Goal: Task Accomplishment & Management: Complete application form

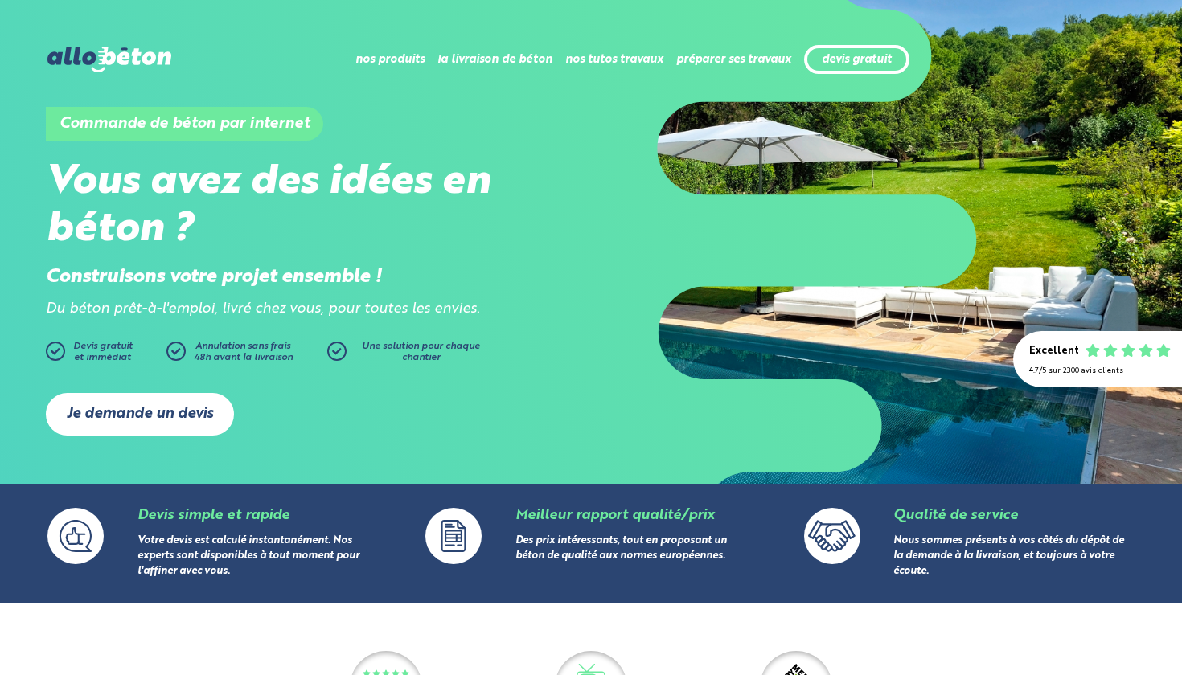
click at [180, 404] on link "Je demande un devis" at bounding box center [140, 414] width 188 height 43
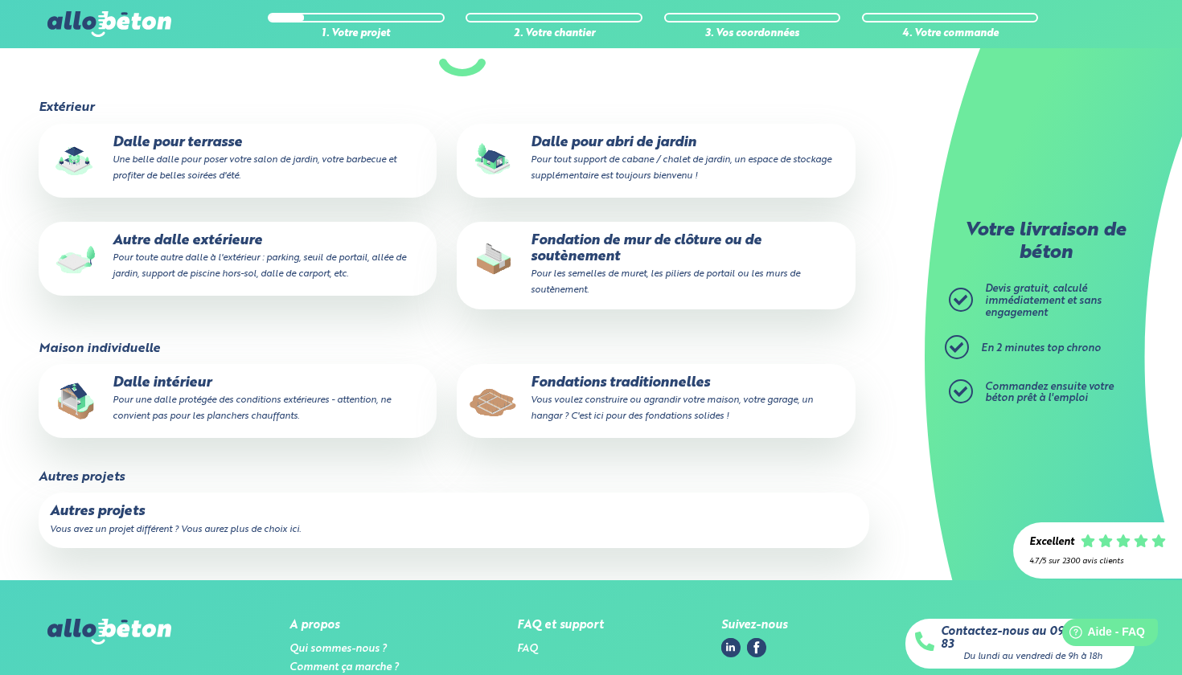
scroll to position [192, 0]
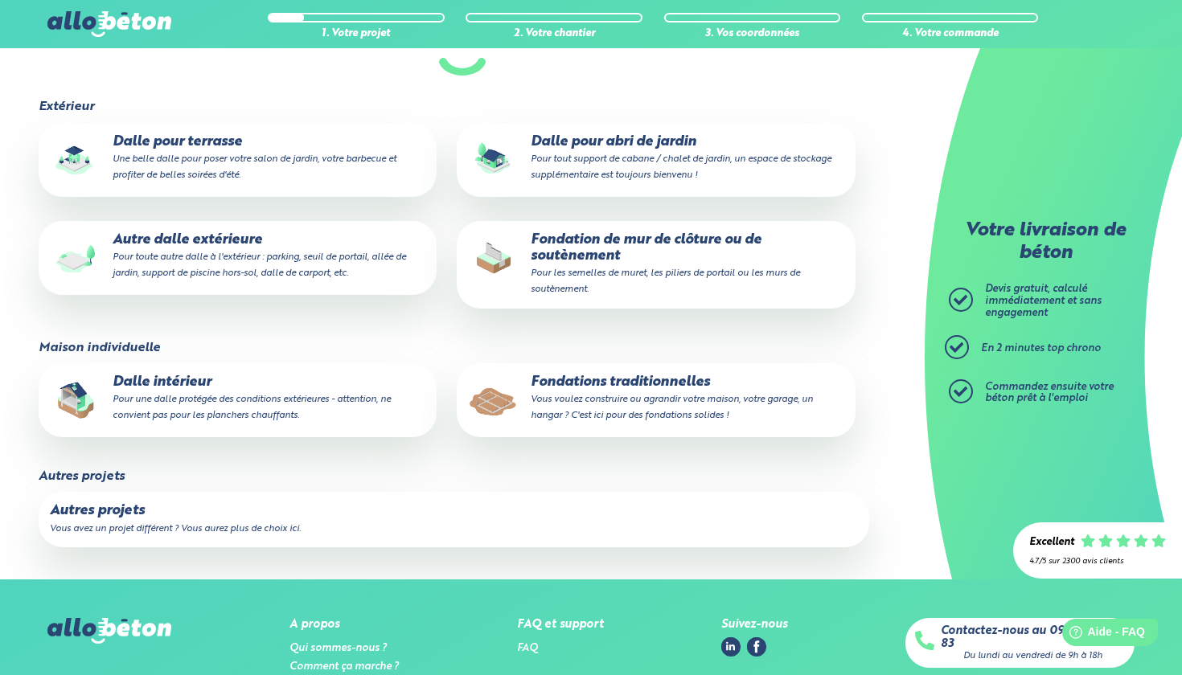
click at [309, 253] on small "Pour toute autre dalle à l'extérieur : parking, seuil de portail, allée de jard…" at bounding box center [259, 265] width 293 height 26
click at [0, 0] on input "Autre dalle extérieure Pour toute autre dalle à l'extérieur : parking, seuil de…" at bounding box center [0, 0] width 0 height 0
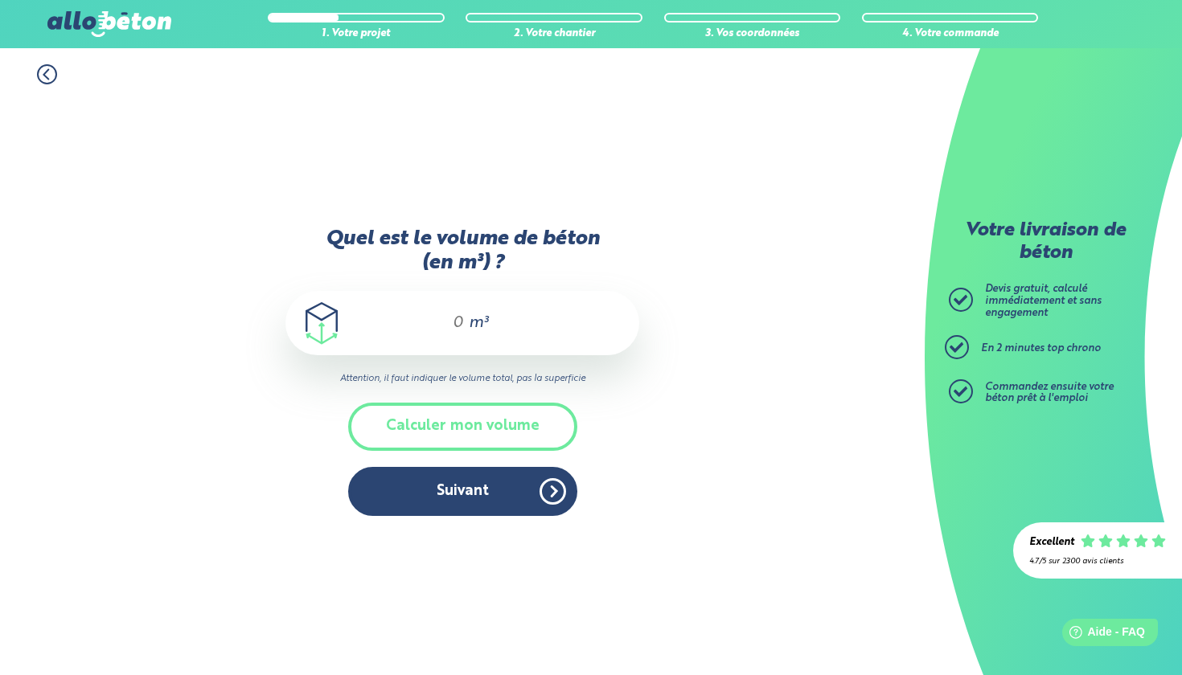
click at [454, 324] on input "Quel est le volume de béton (en m³) ?" at bounding box center [450, 322] width 27 height 19
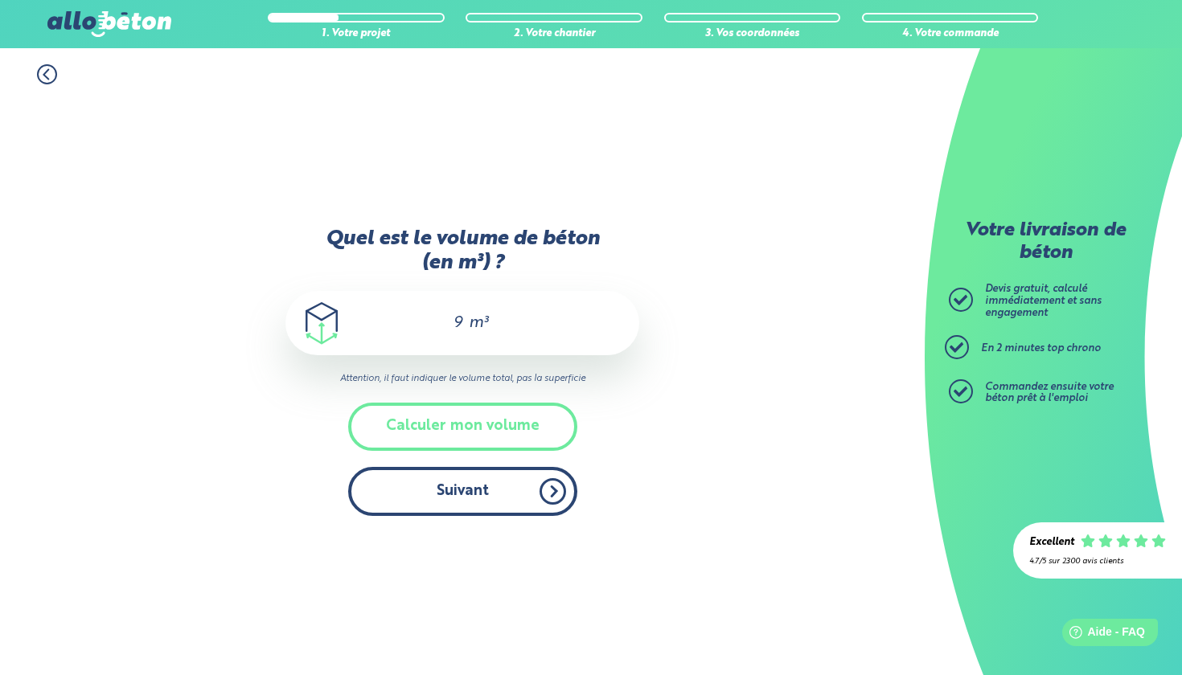
type input "9"
click at [519, 484] on button "Suivant" at bounding box center [462, 491] width 229 height 49
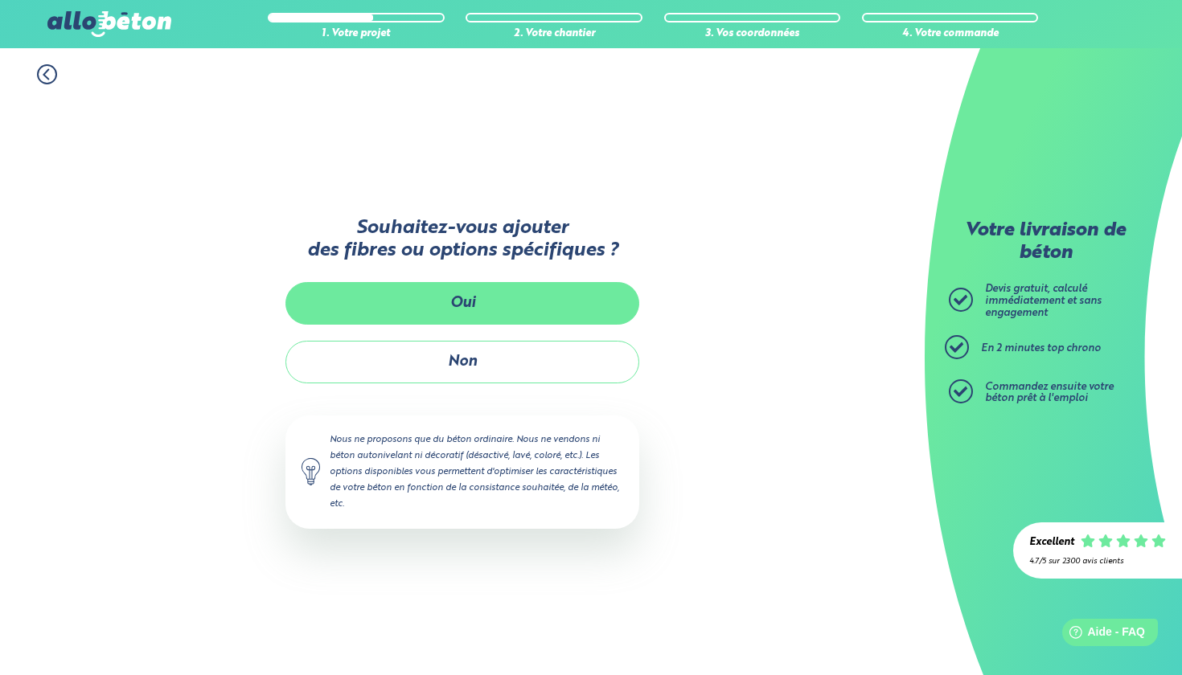
click at [537, 310] on button "Oui" at bounding box center [462, 303] width 354 height 43
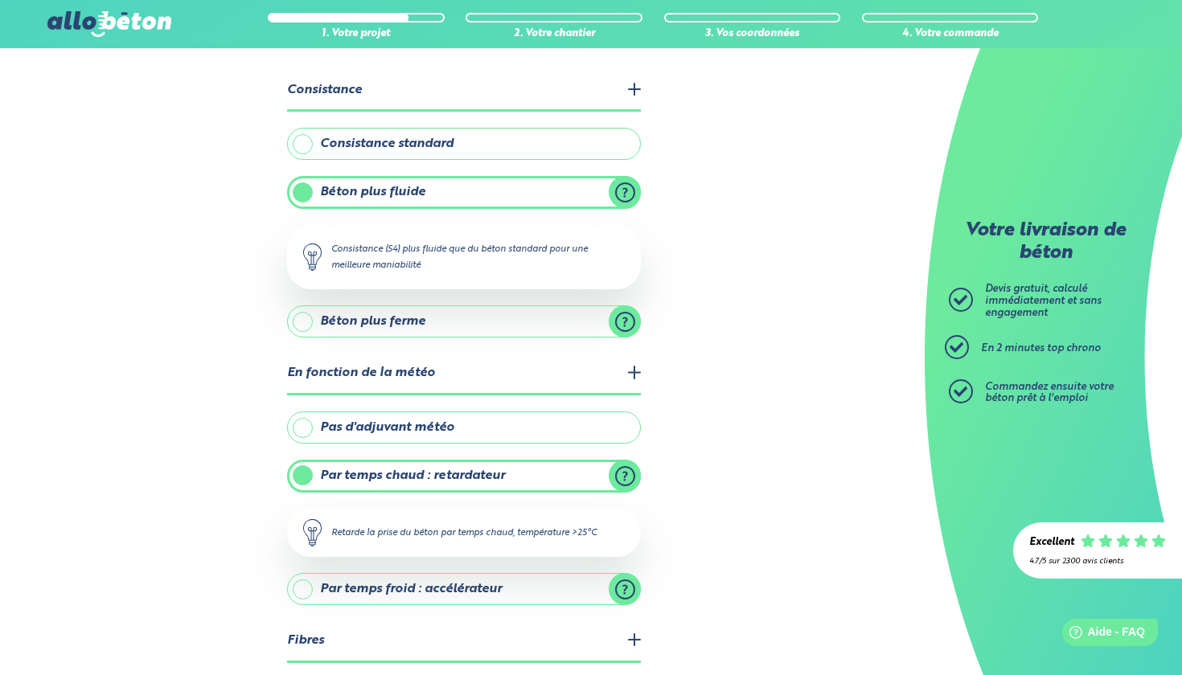
scroll to position [115, 0]
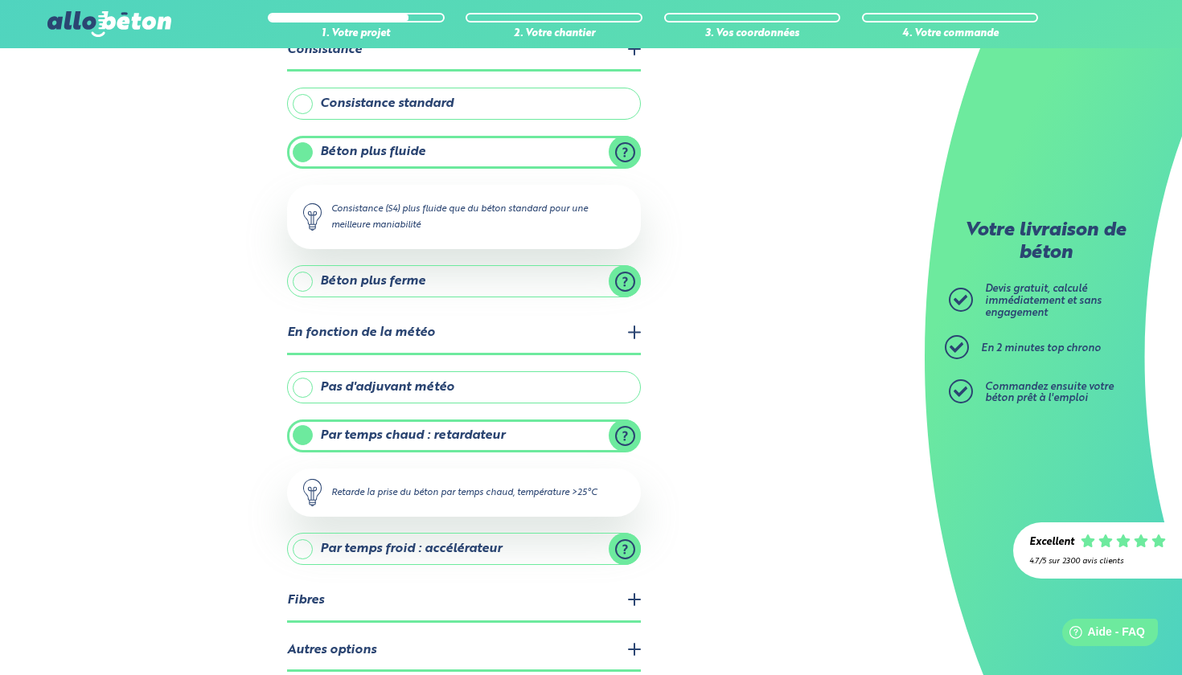
click at [305, 156] on label "Béton plus fluide" at bounding box center [464, 152] width 354 height 32
click at [0, 0] on input "Béton plus fluide" at bounding box center [0, 0] width 0 height 0
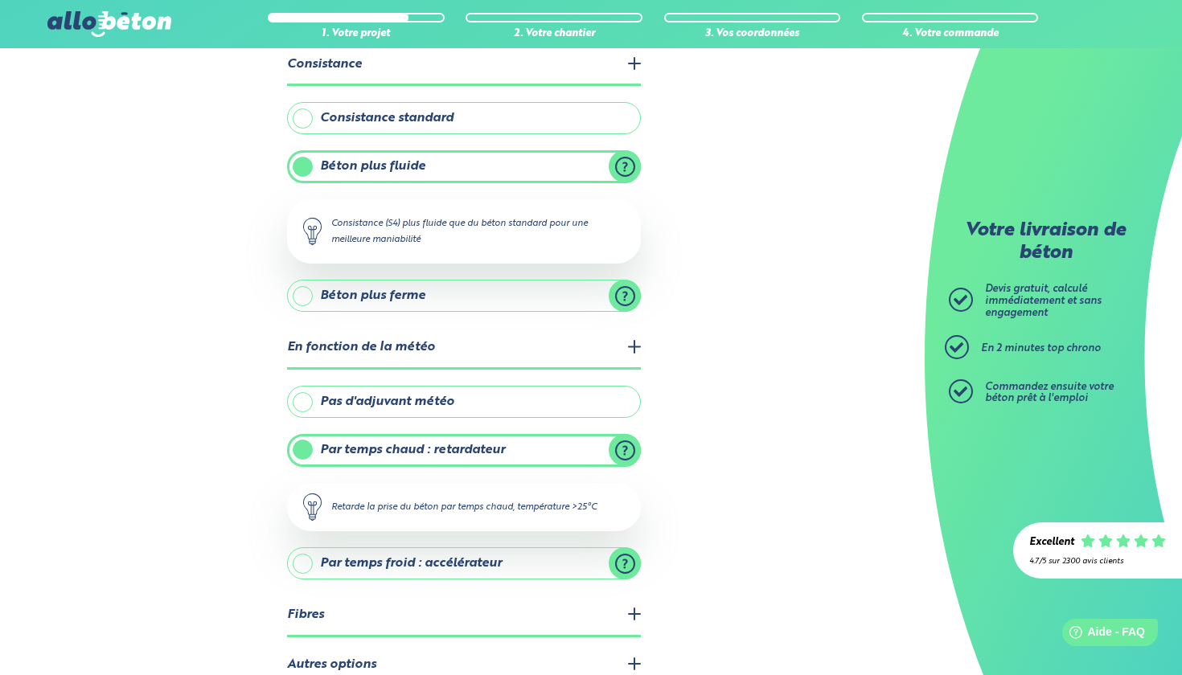
click at [304, 166] on label "Béton plus fluide" at bounding box center [464, 166] width 354 height 32
click at [0, 0] on input "Béton plus fluide" at bounding box center [0, 0] width 0 height 0
click at [298, 96] on fieldset "Consistance Consistance standard Béton plus fluide Consistance (S4) plus fluide…" at bounding box center [464, 187] width 354 height 284
click at [298, 114] on label "Consistance standard" at bounding box center [464, 118] width 354 height 32
click at [0, 0] on input "Consistance standard" at bounding box center [0, 0] width 0 height 0
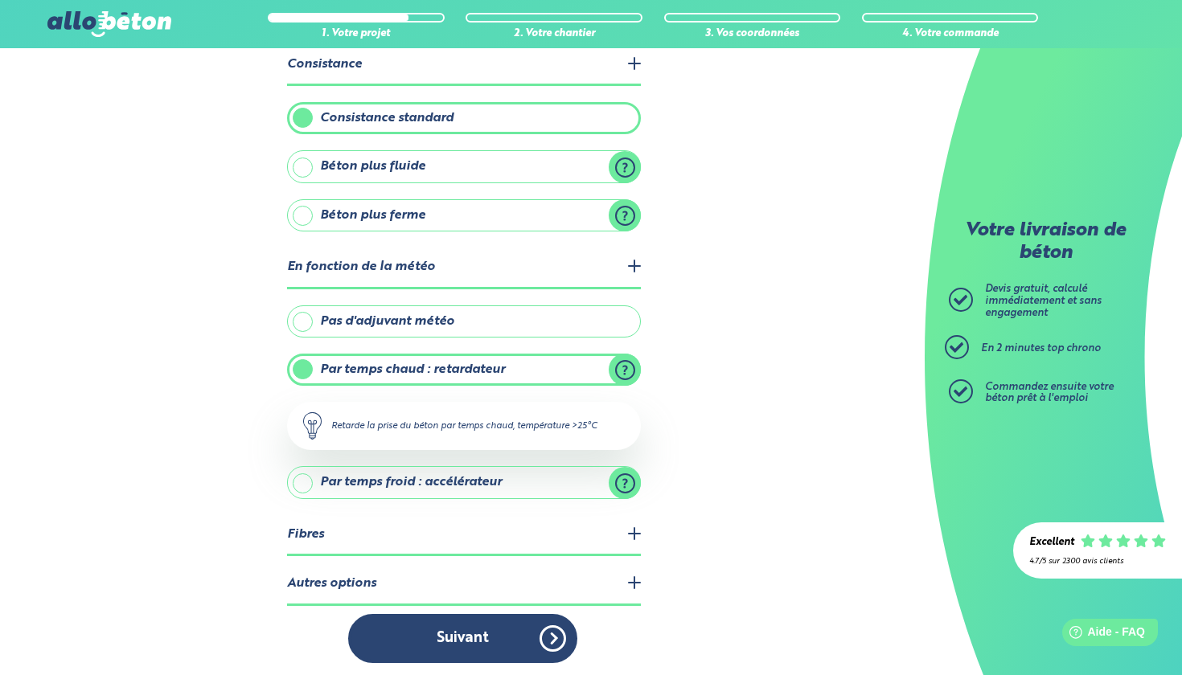
click at [301, 168] on label "Béton plus fluide" at bounding box center [464, 166] width 354 height 32
click at [0, 0] on input "Béton plus fluide" at bounding box center [0, 0] width 0 height 0
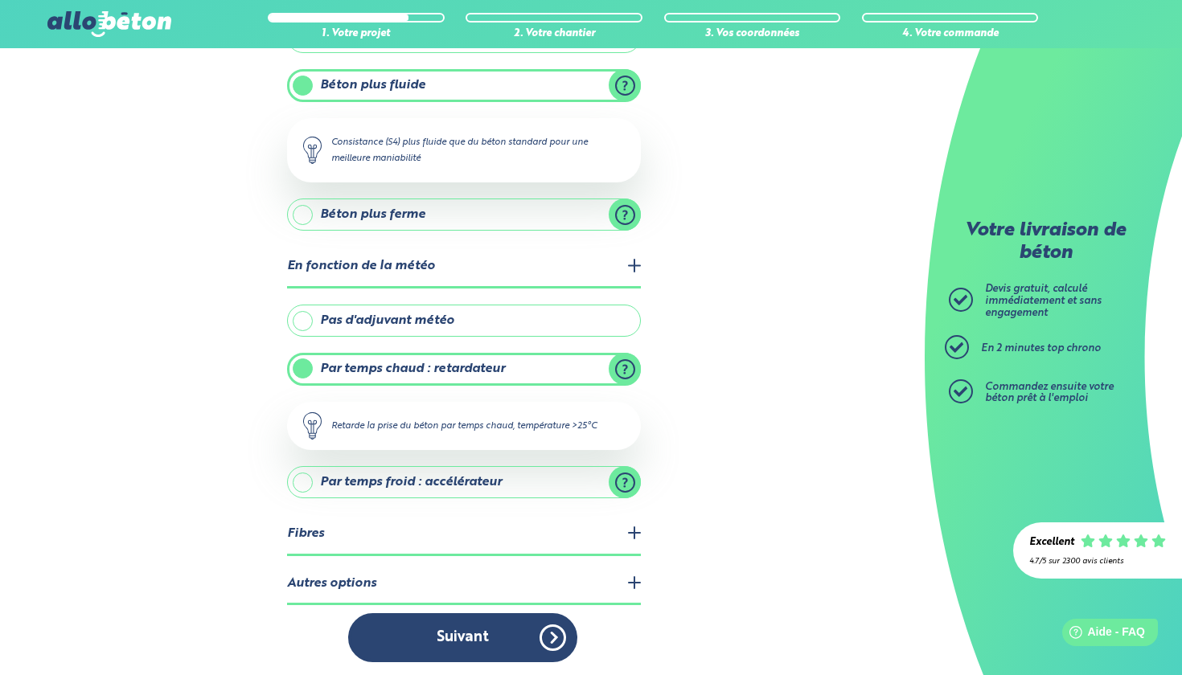
scroll to position [181, 0]
click at [302, 318] on label "Pas d'adjuvant météo" at bounding box center [464, 321] width 354 height 32
click at [0, 0] on input "Pas d'adjuvant météo" at bounding box center [0, 0] width 0 height 0
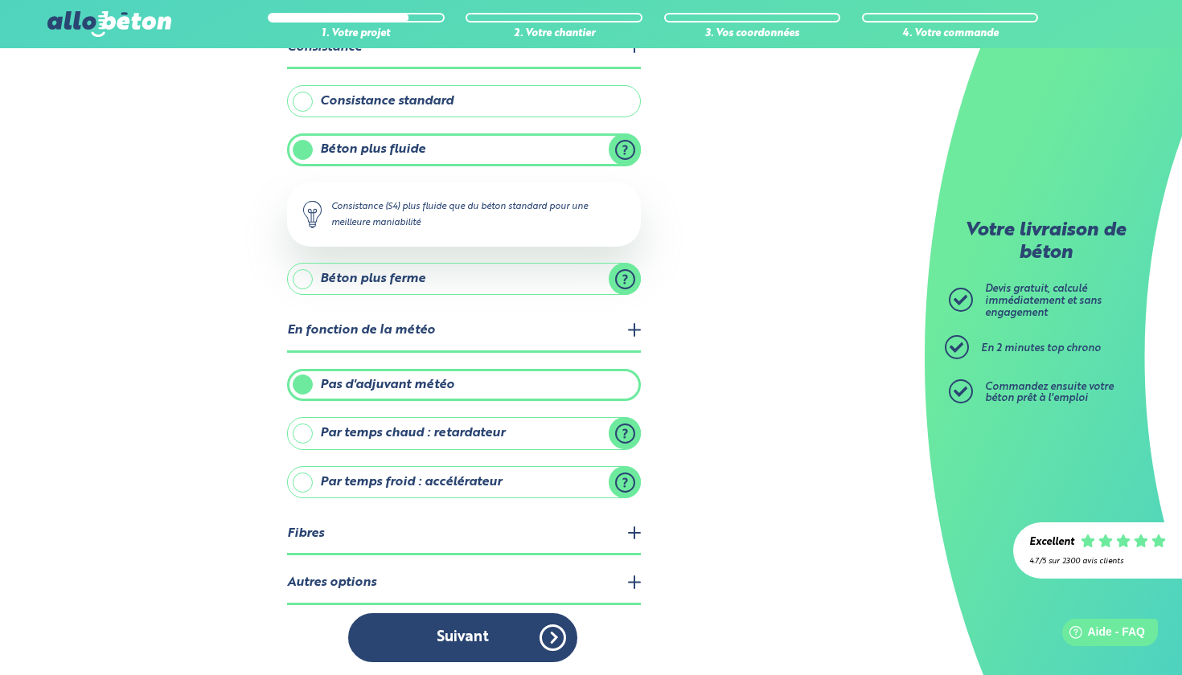
scroll to position [117, 0]
click at [326, 539] on legend "Fibres" at bounding box center [464, 535] width 354 height 41
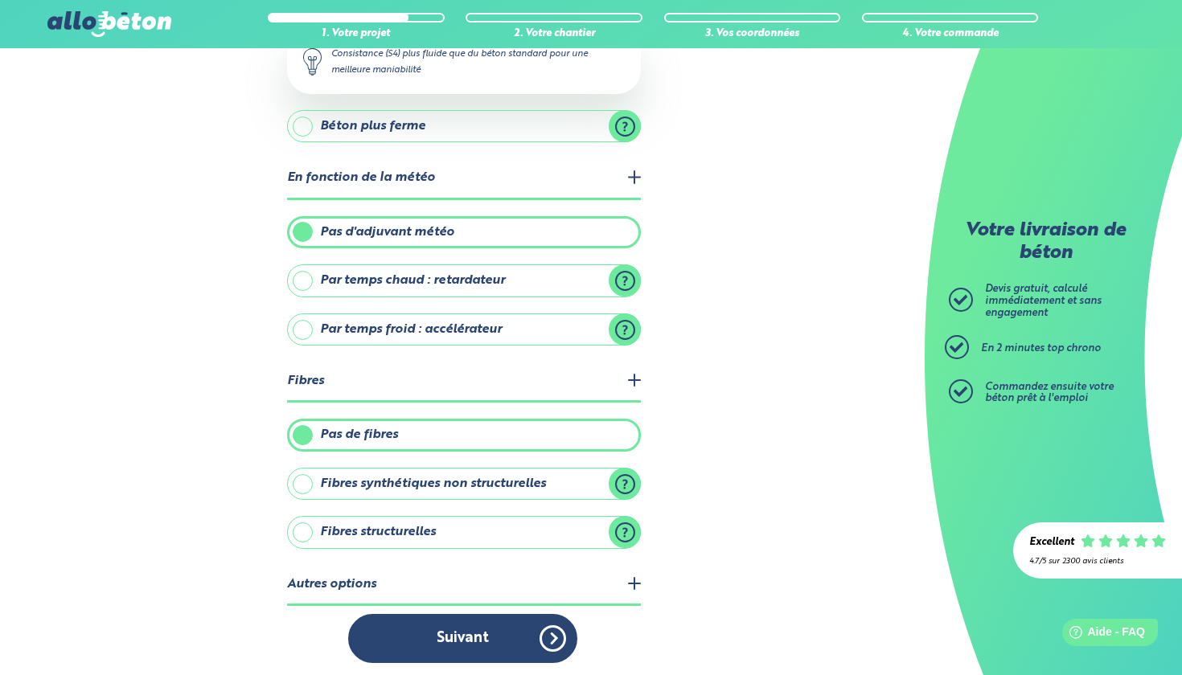
scroll to position [269, 0]
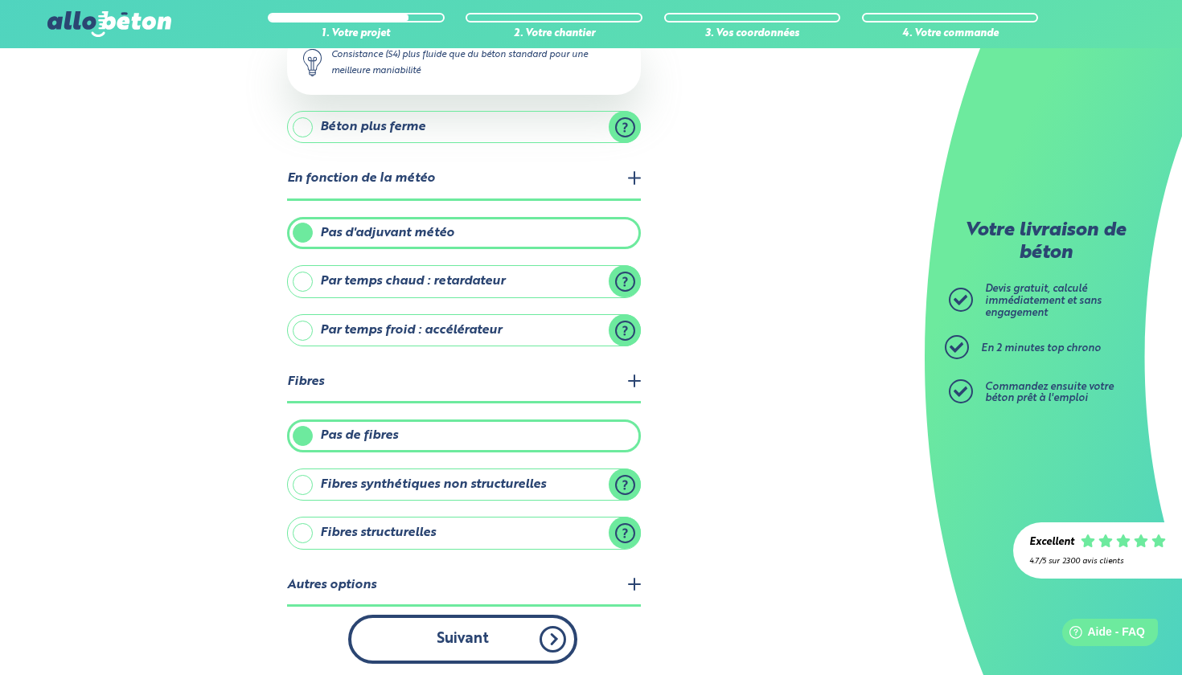
click at [485, 636] on button "Suivant" at bounding box center [462, 639] width 229 height 49
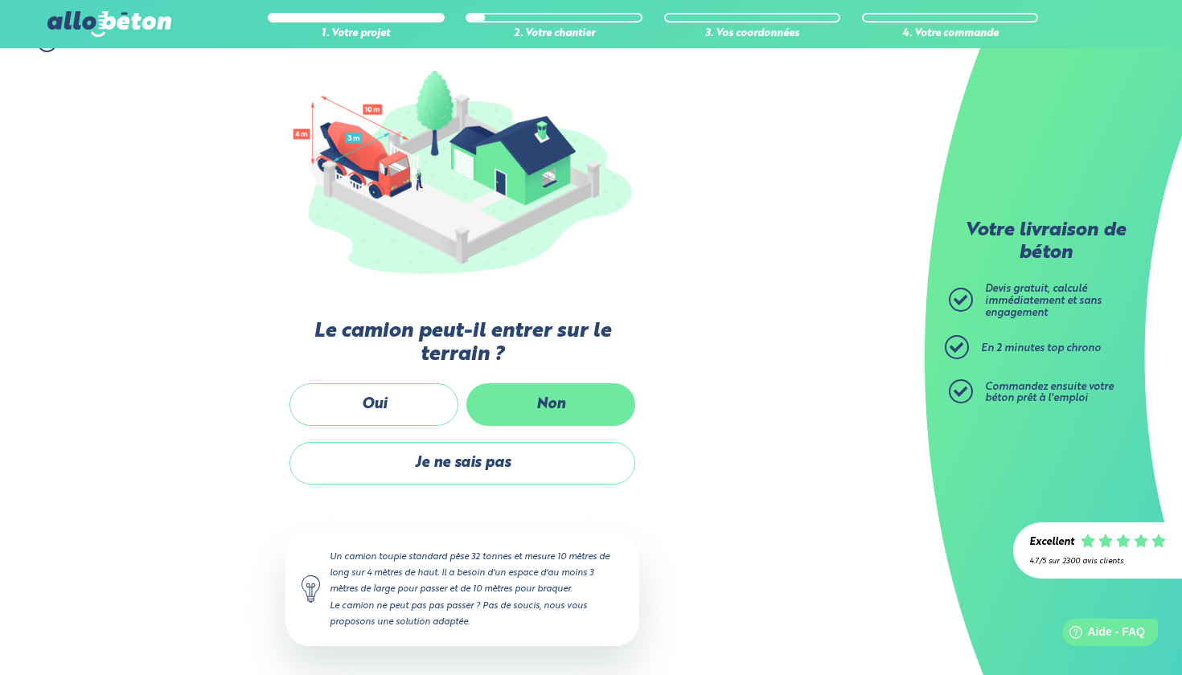
click at [559, 403] on label "Non" at bounding box center [550, 404] width 169 height 43
click at [0, 0] on input "Non" at bounding box center [0, 0] width 0 height 0
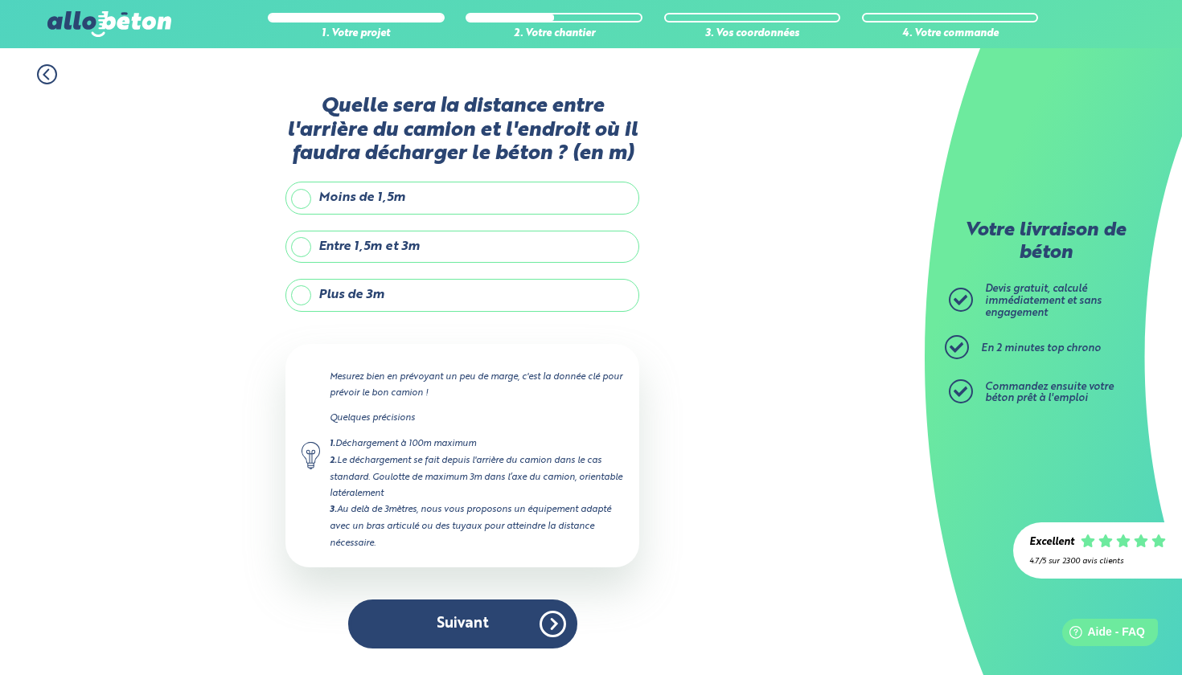
click at [301, 292] on label "Plus de 3m" at bounding box center [462, 295] width 354 height 32
click at [0, 0] on input "Plus de 3m" at bounding box center [0, 0] width 0 height 0
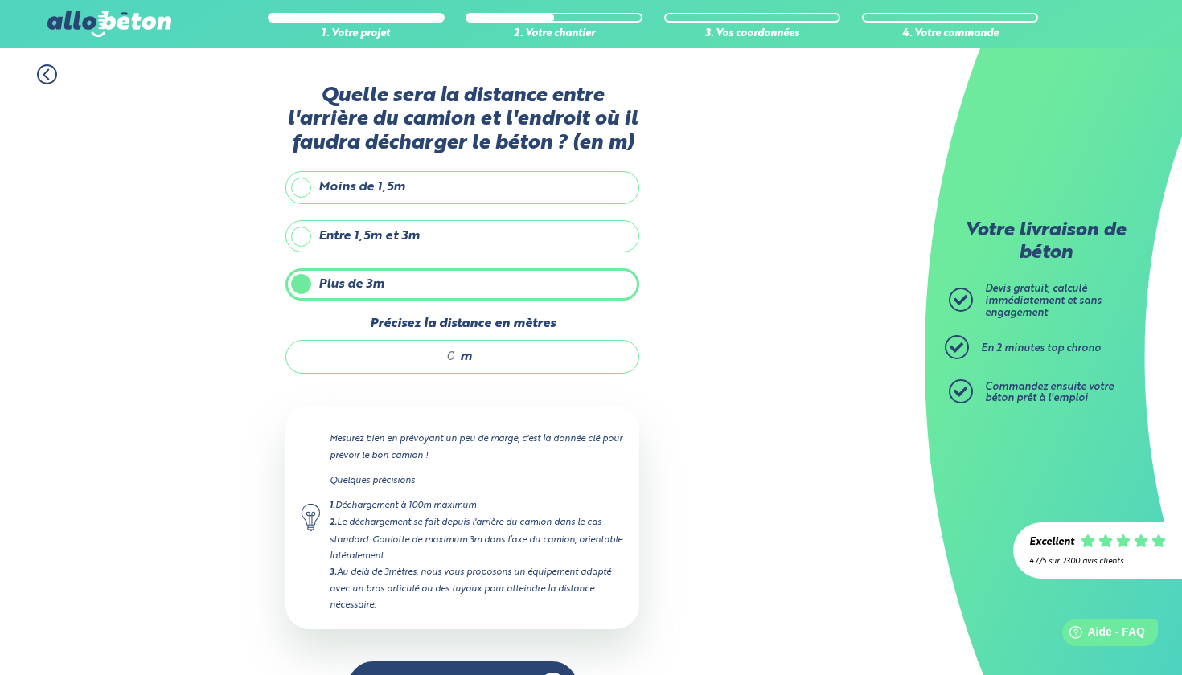
click at [454, 361] on input "Précisez la distance en mètres" at bounding box center [379, 357] width 154 height 16
type input "3"
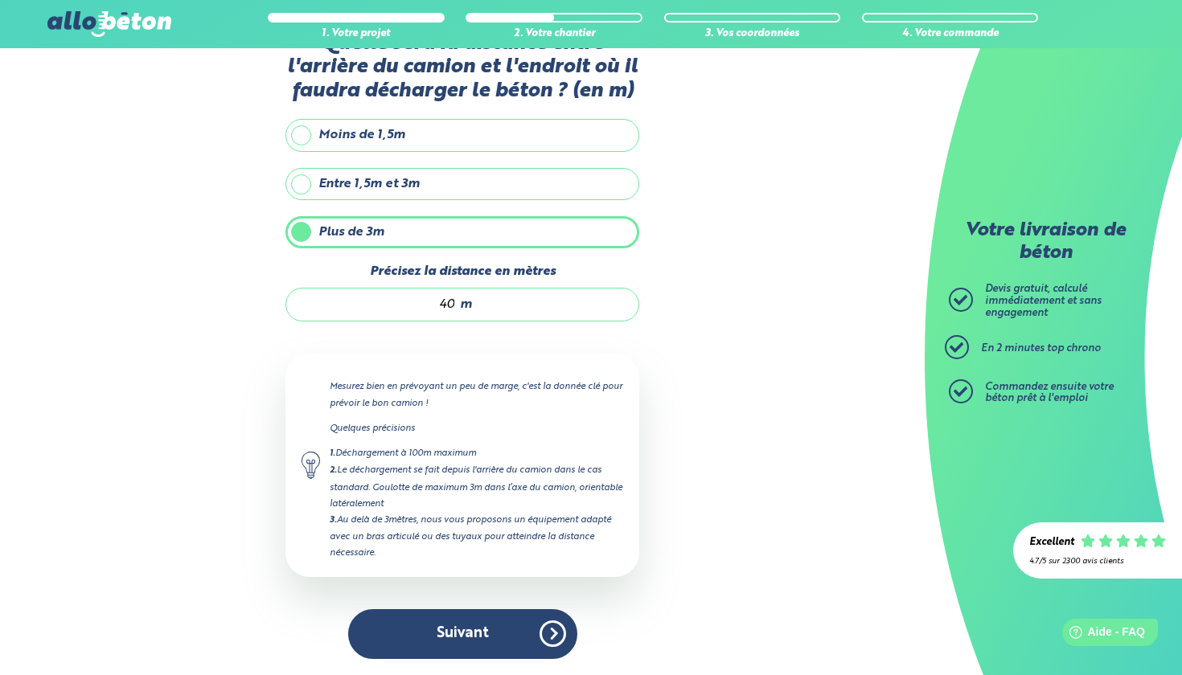
scroll to position [52, 0]
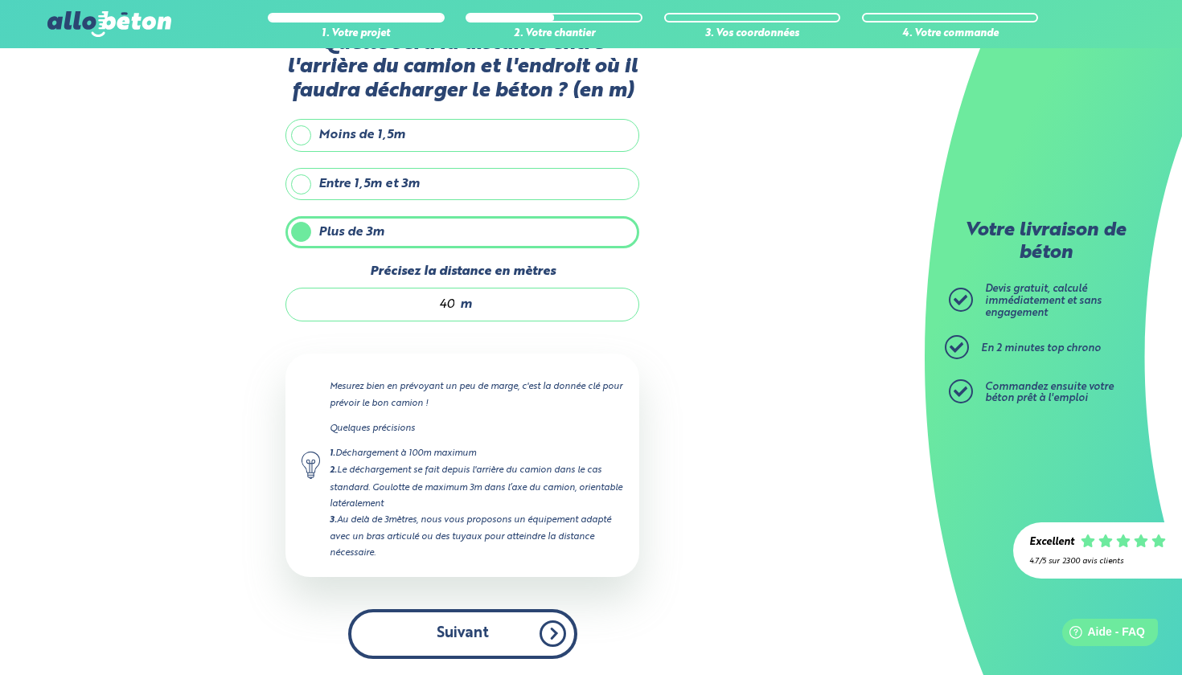
type input "40"
click at [547, 635] on button "Suivant" at bounding box center [462, 633] width 229 height 49
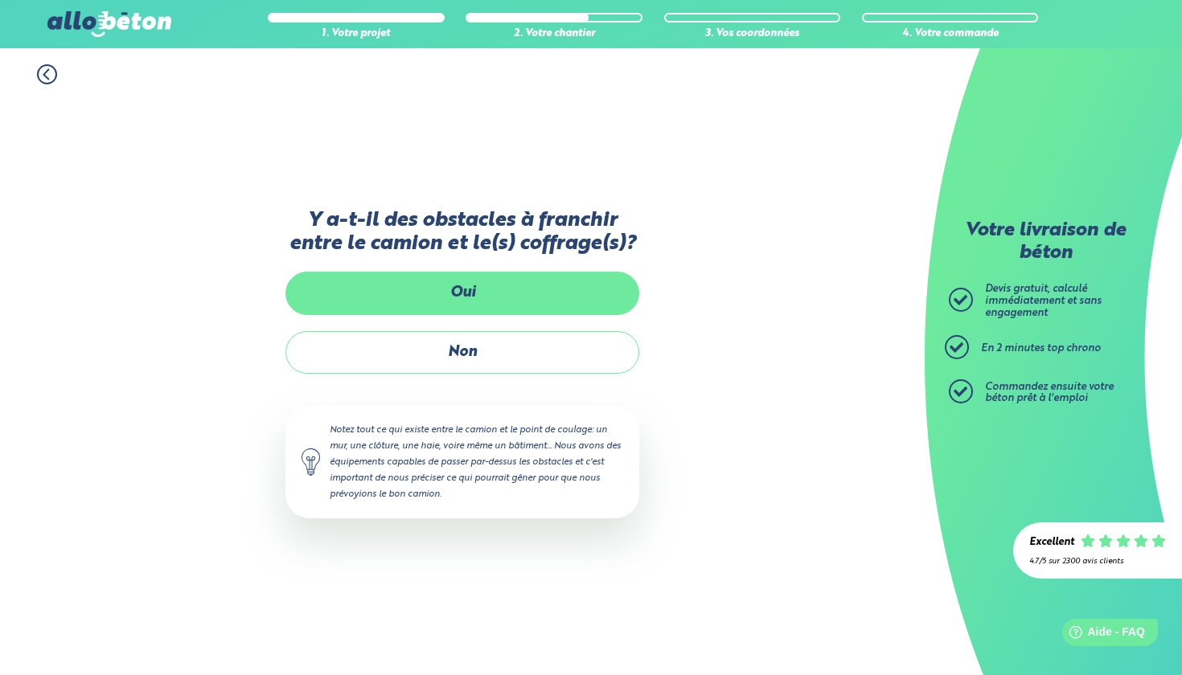
click at [506, 301] on label "Oui" at bounding box center [462, 293] width 354 height 43
click at [0, 0] on input "Oui" at bounding box center [0, 0] width 0 height 0
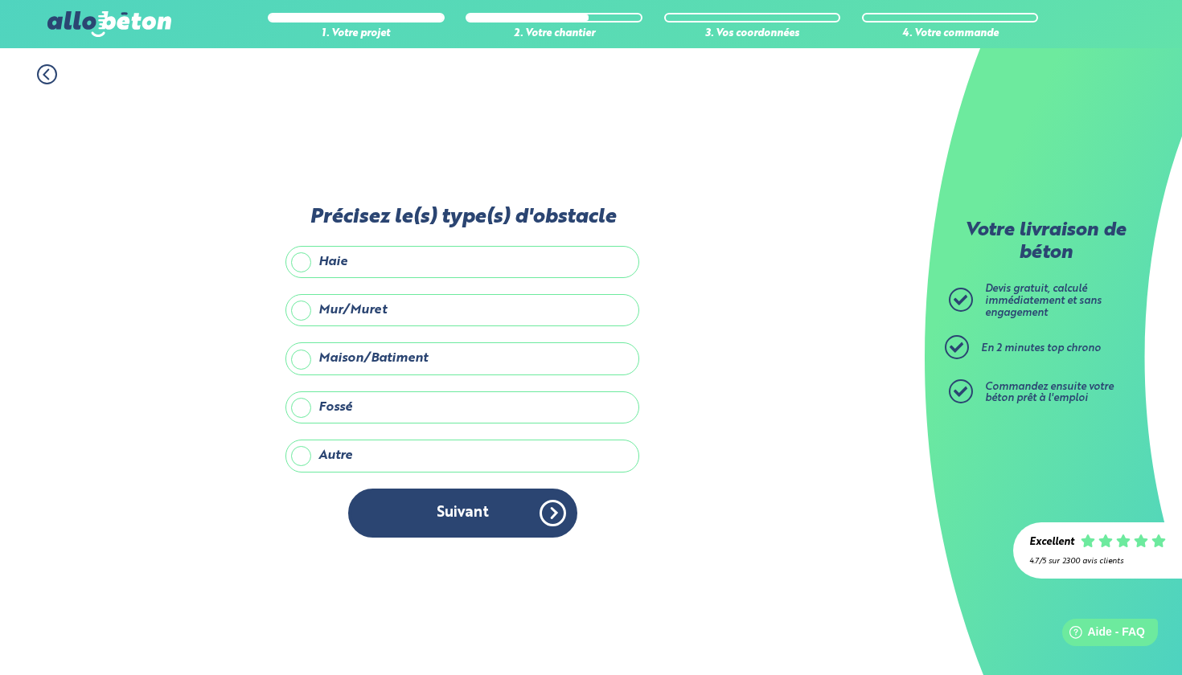
click at [305, 360] on label "Maison/Batiment" at bounding box center [462, 358] width 354 height 32
click at [0, 0] on input "Maison/Batiment" at bounding box center [0, 0] width 0 height 0
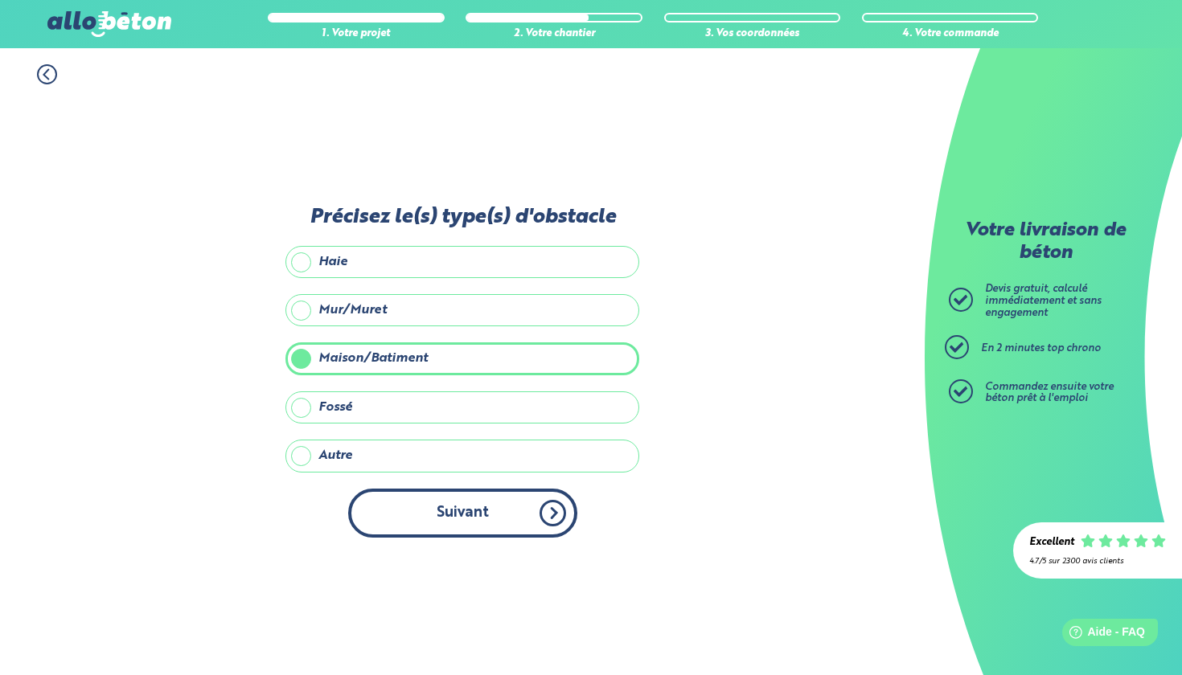
click at [510, 510] on button "Suivant" at bounding box center [462, 513] width 229 height 49
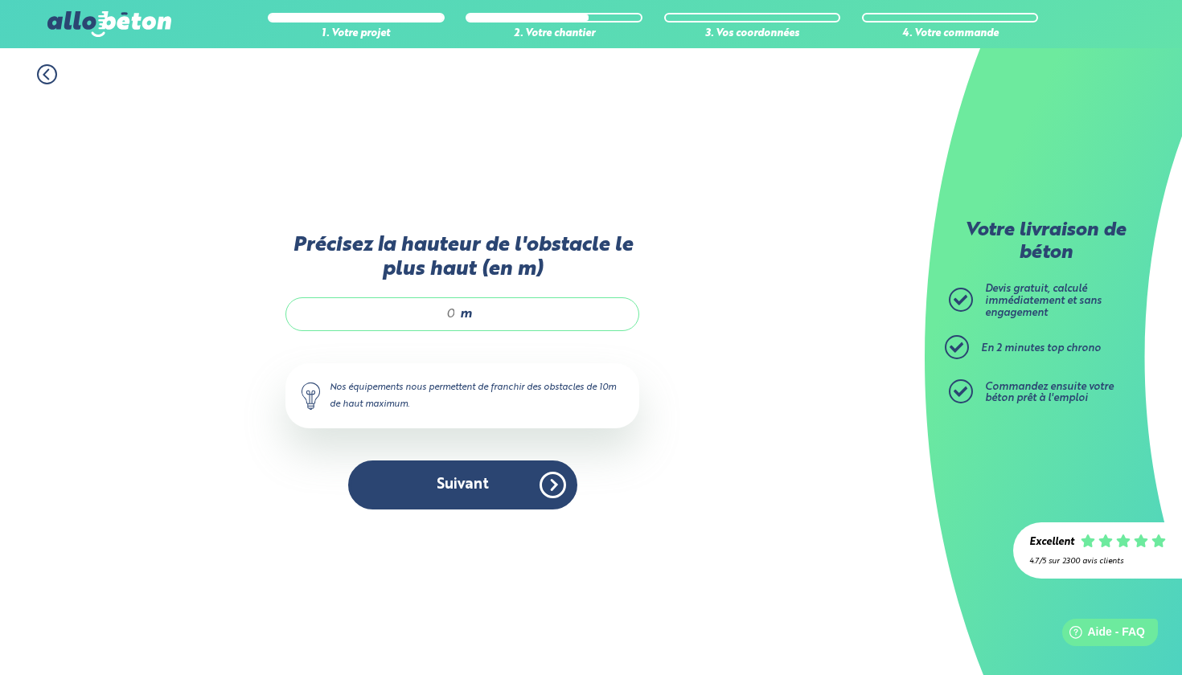
click at [456, 312] on input "Précisez la hauteur de l'obstacle le plus haut (en m)" at bounding box center [379, 314] width 154 height 16
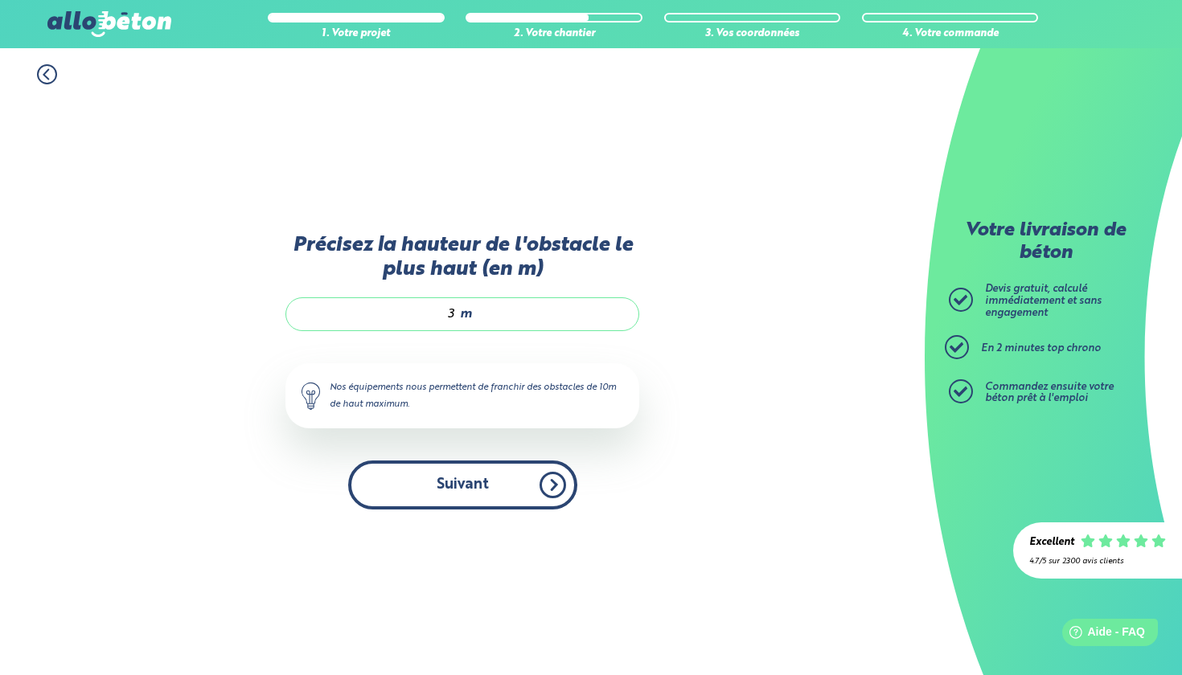
type input "3"
click at [502, 477] on button "Suivant" at bounding box center [462, 485] width 229 height 49
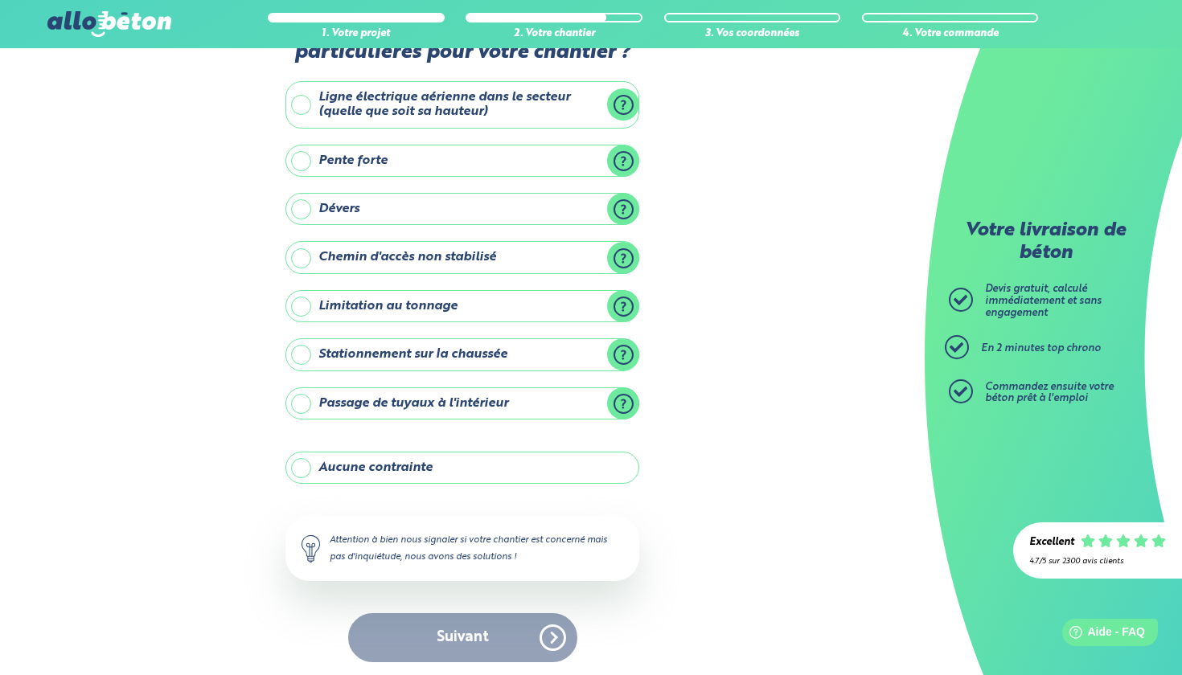
scroll to position [66, 0]
click at [306, 463] on label "Aucune contrainte" at bounding box center [462, 469] width 354 height 32
click at [0, 0] on input "Aucune contrainte" at bounding box center [0, 0] width 0 height 0
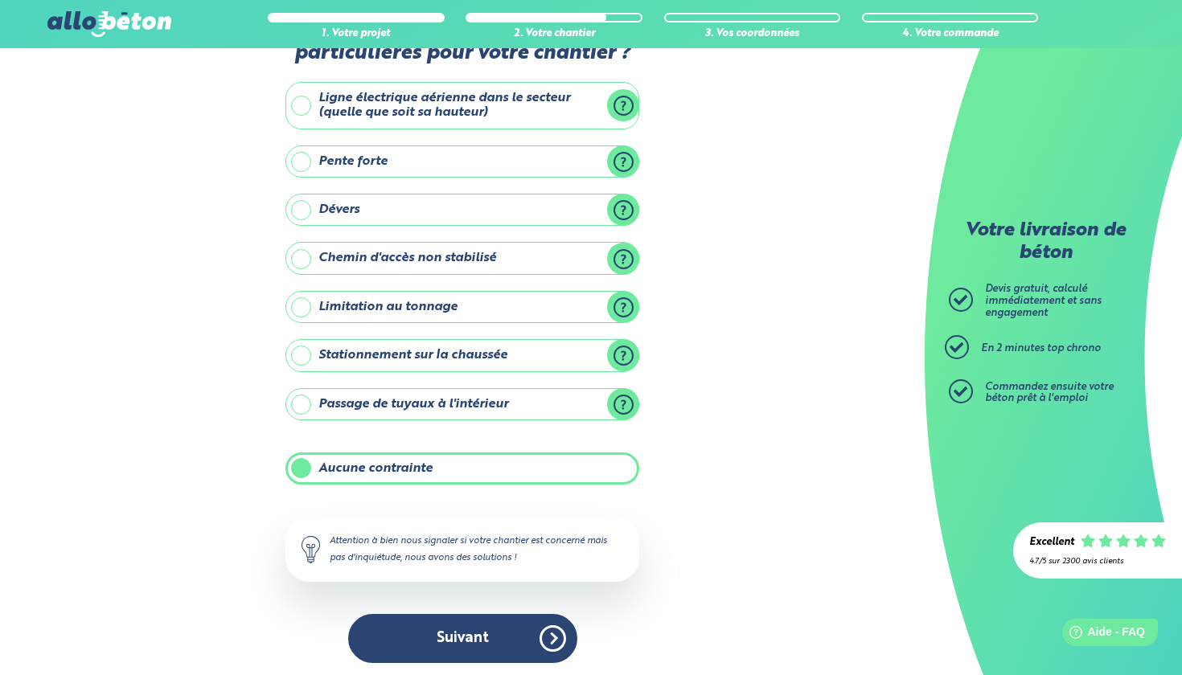
click at [303, 409] on label "Passage de tuyaux à l'intérieur" at bounding box center [462, 404] width 354 height 32
click at [0, 0] on input "Passage de tuyaux à l'intérieur" at bounding box center [0, 0] width 0 height 0
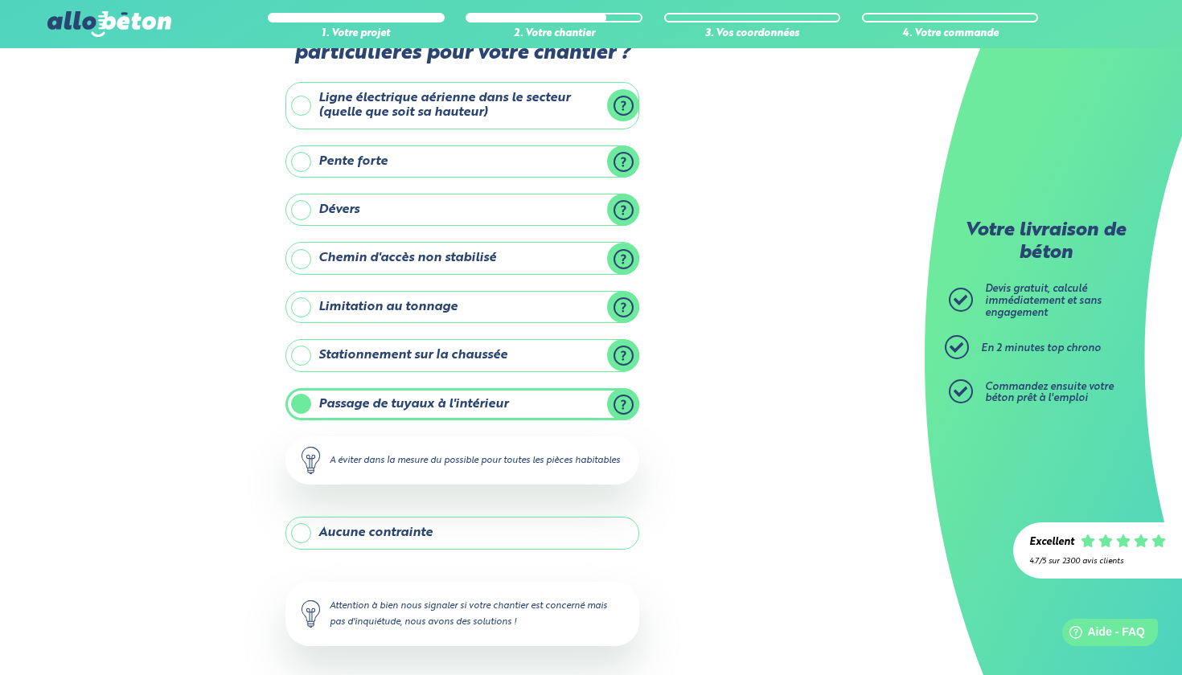
click at [309, 549] on label "Aucune contrainte" at bounding box center [462, 533] width 354 height 32
click at [0, 0] on input "Aucune contrainte" at bounding box center [0, 0] width 0 height 0
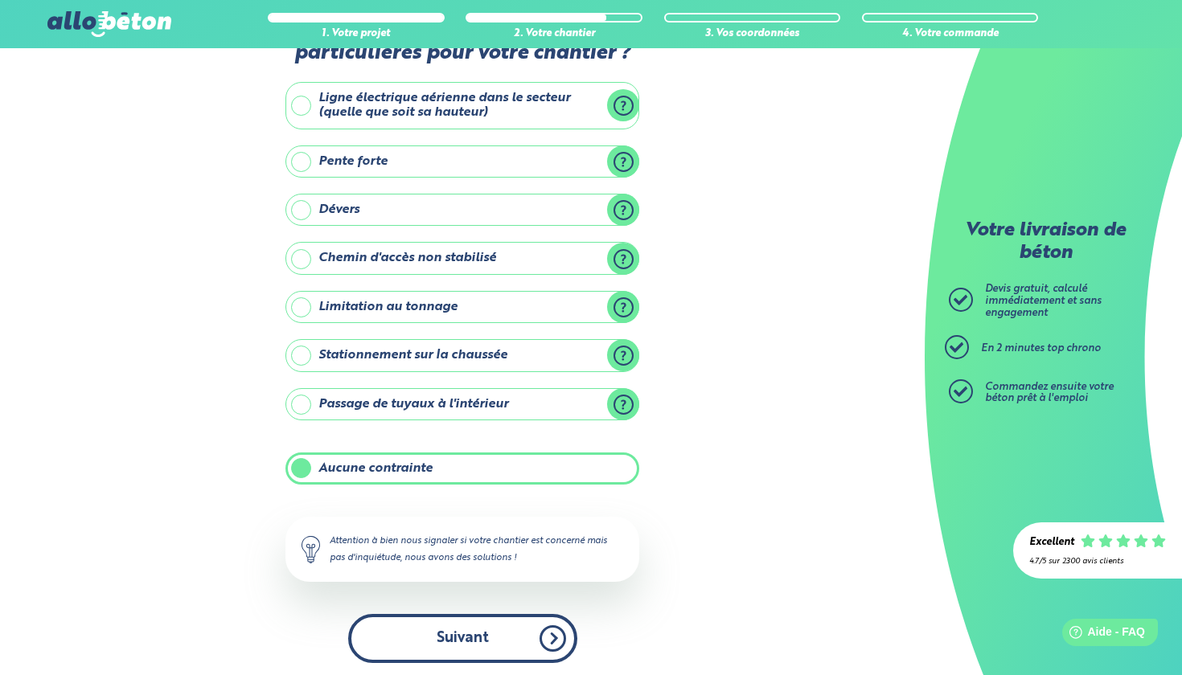
click at [485, 629] on button "Suivant" at bounding box center [462, 638] width 229 height 49
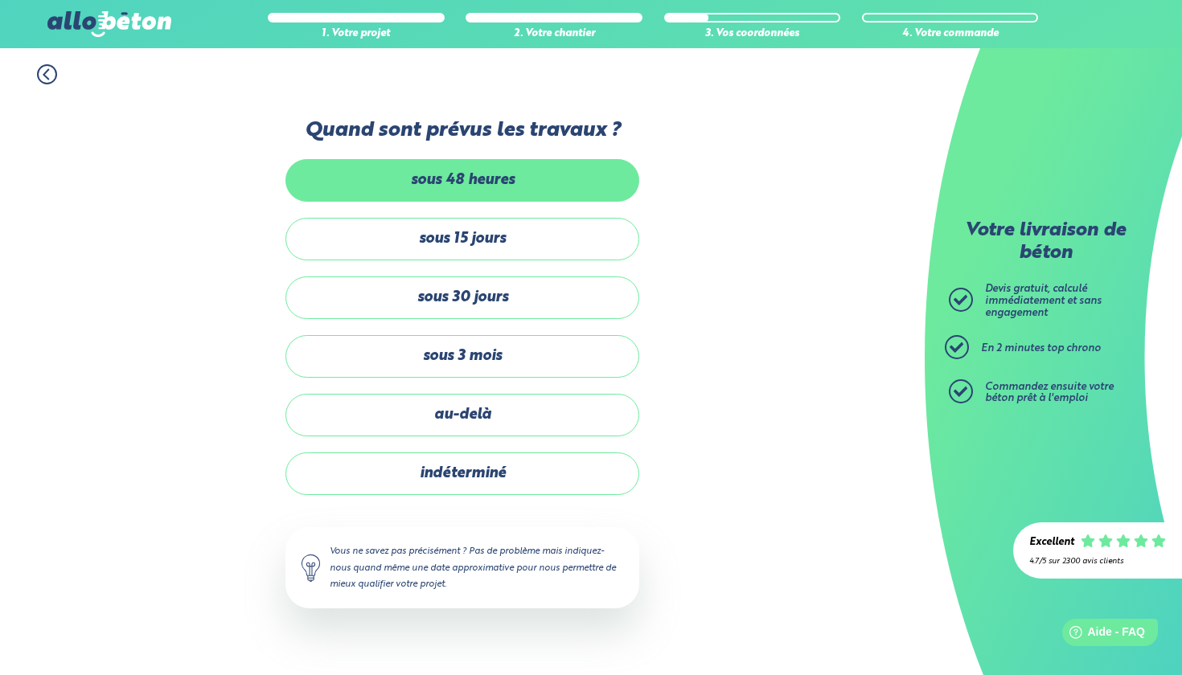
click at [508, 178] on label "sous 48 heures" at bounding box center [462, 180] width 354 height 43
click at [0, 0] on input "sous 48 heures" at bounding box center [0, 0] width 0 height 0
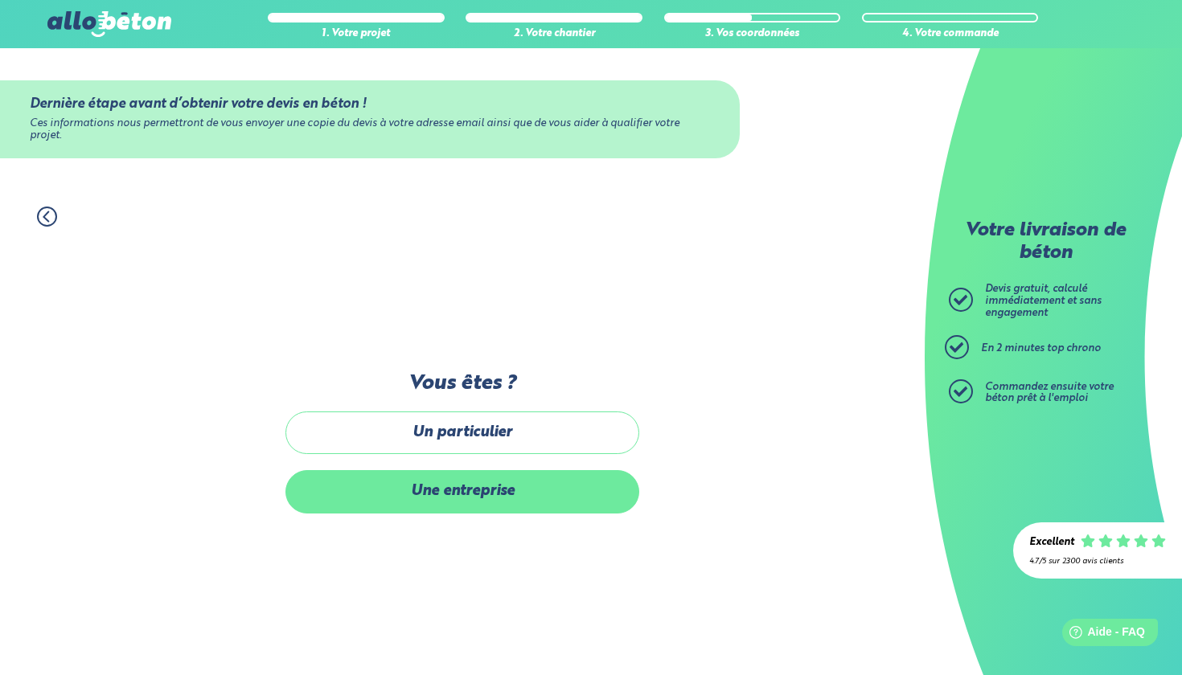
click at [485, 487] on label "Une entreprise" at bounding box center [462, 491] width 354 height 43
click at [0, 0] on input "Une entreprise" at bounding box center [0, 0] width 0 height 0
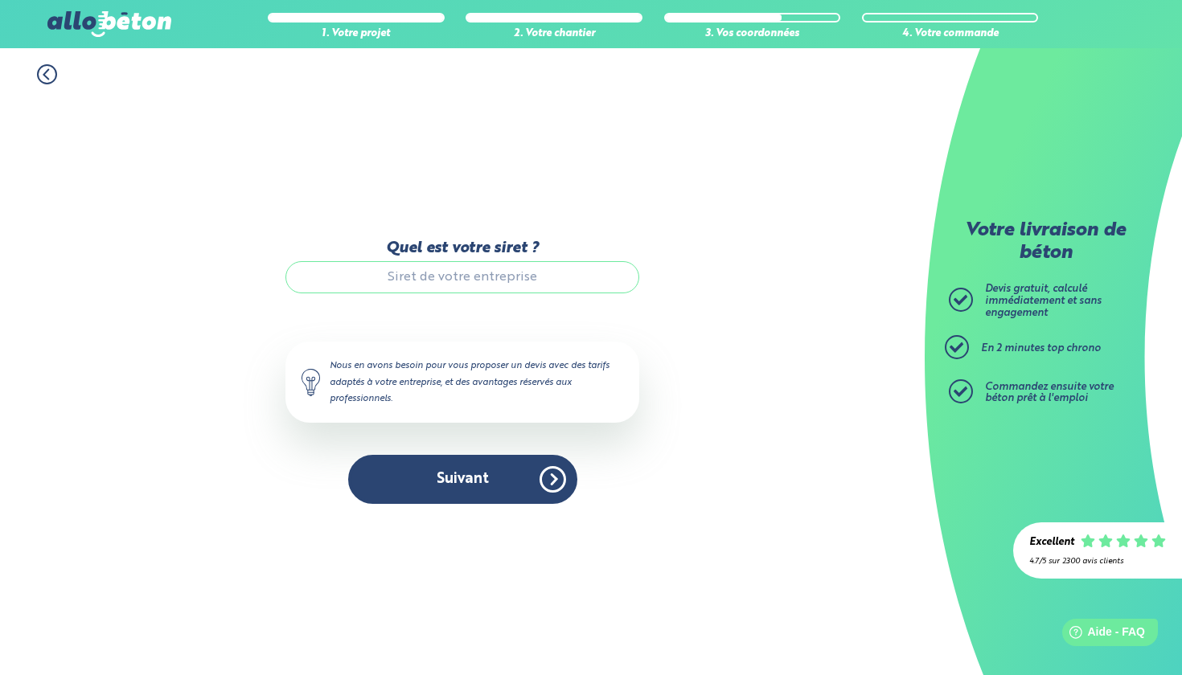
click at [47, 74] on icon at bounding box center [47, 74] width 20 height 20
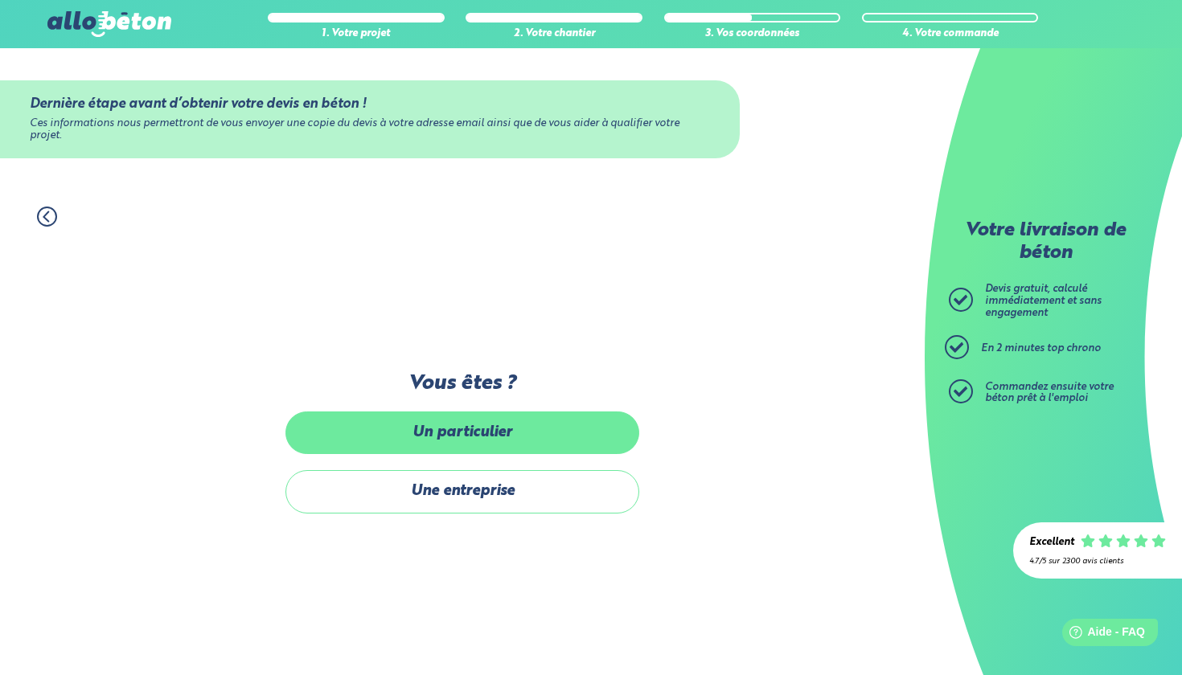
click at [576, 444] on label "Un particulier" at bounding box center [462, 433] width 354 height 43
click at [0, 0] on input "Un particulier" at bounding box center [0, 0] width 0 height 0
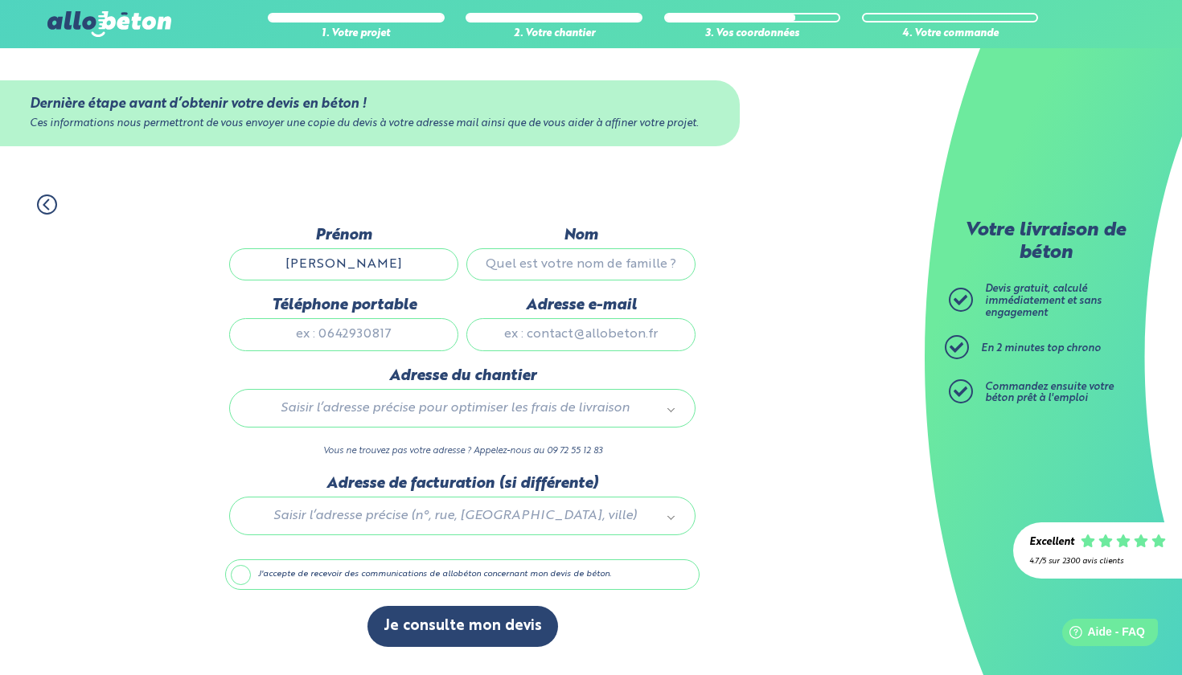
type input "samuel"
type input "prado"
type input "0777883784"
type input "spinstal.prado@gmail.com"
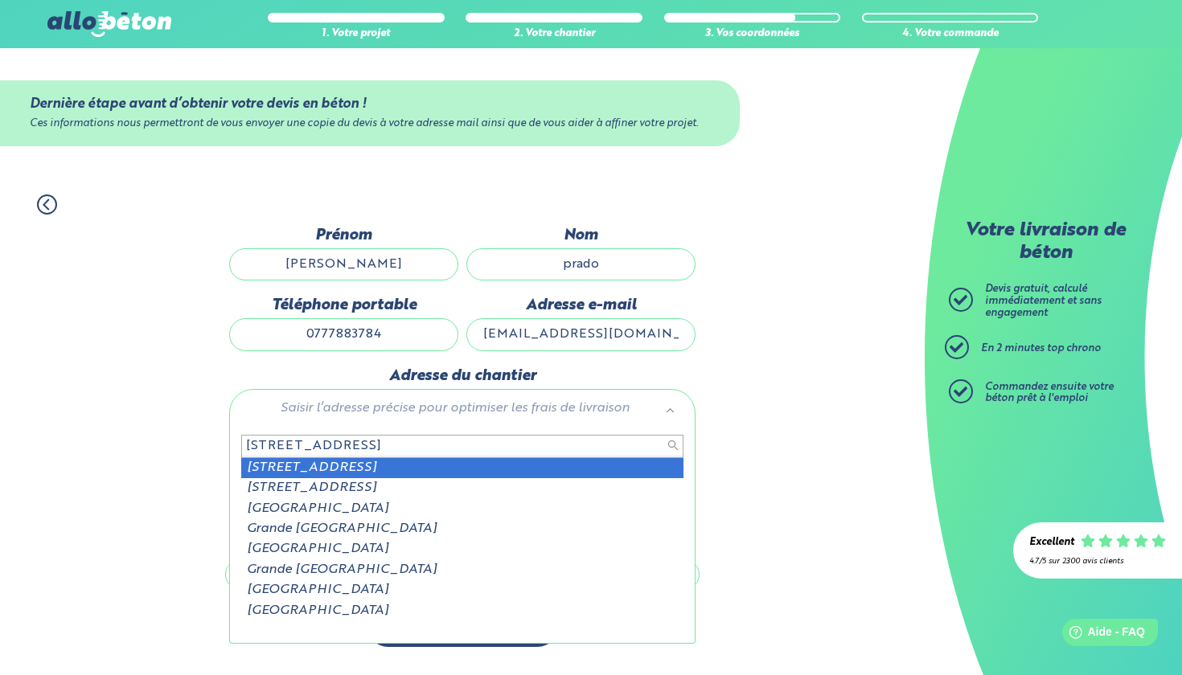
type input "125 grande rue pont"
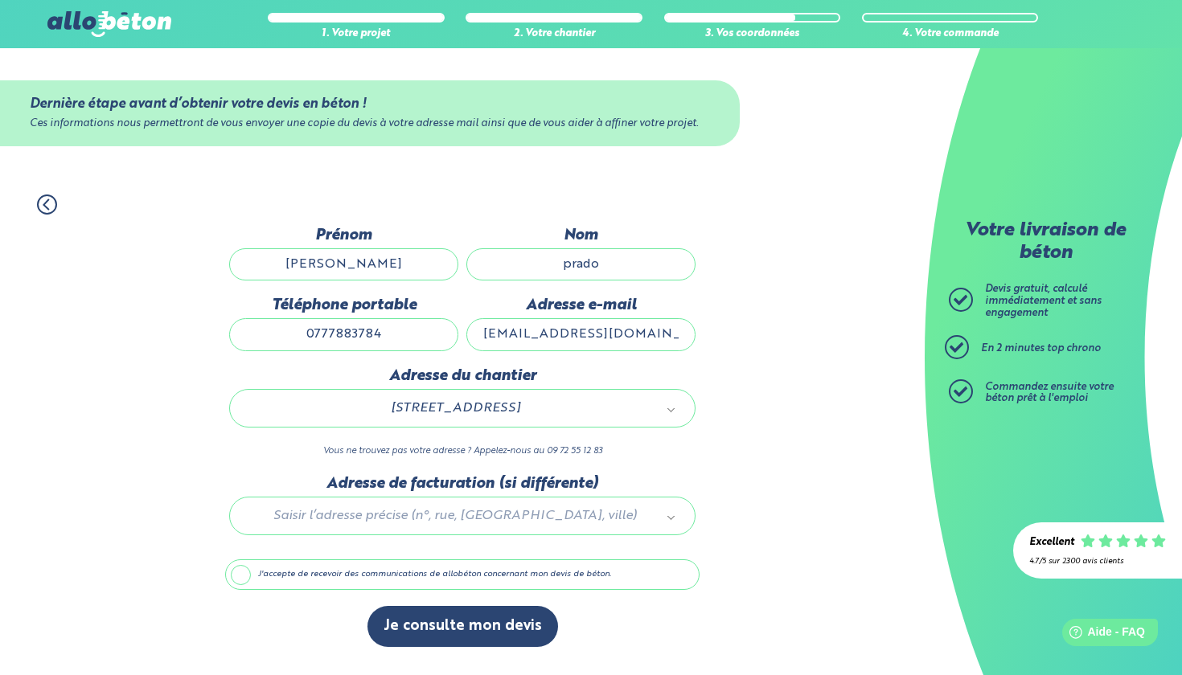
click at [435, 514] on div at bounding box center [462, 513] width 474 height 76
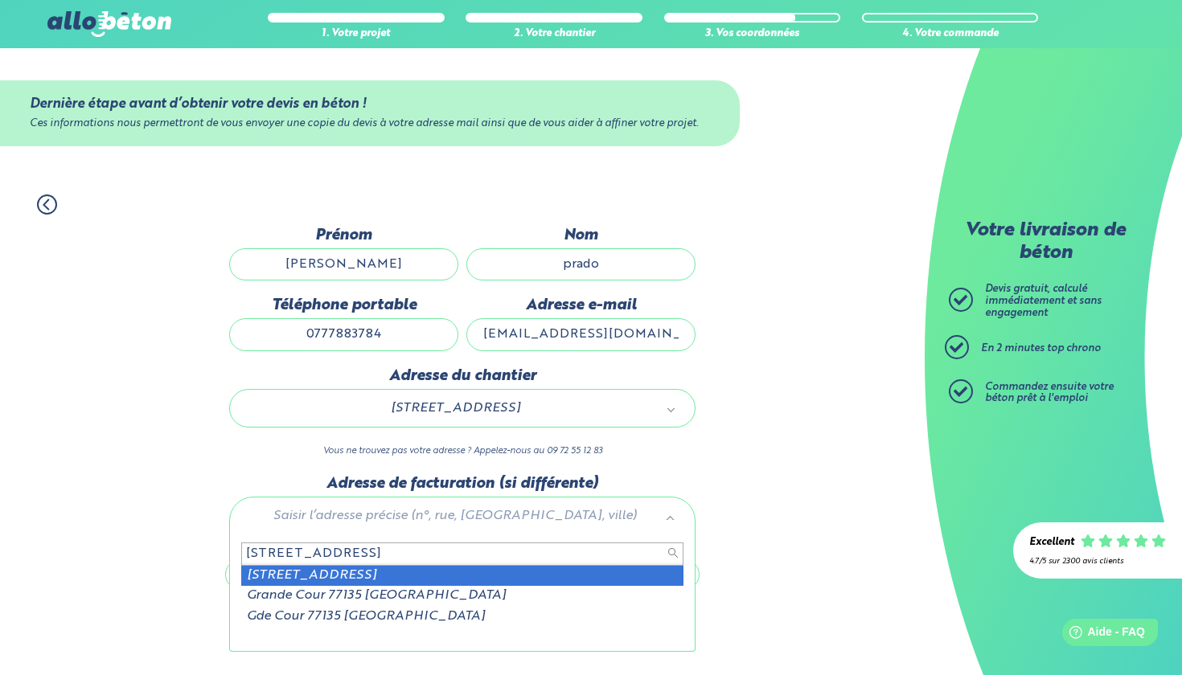
type input "125 grande rue pontcarr"
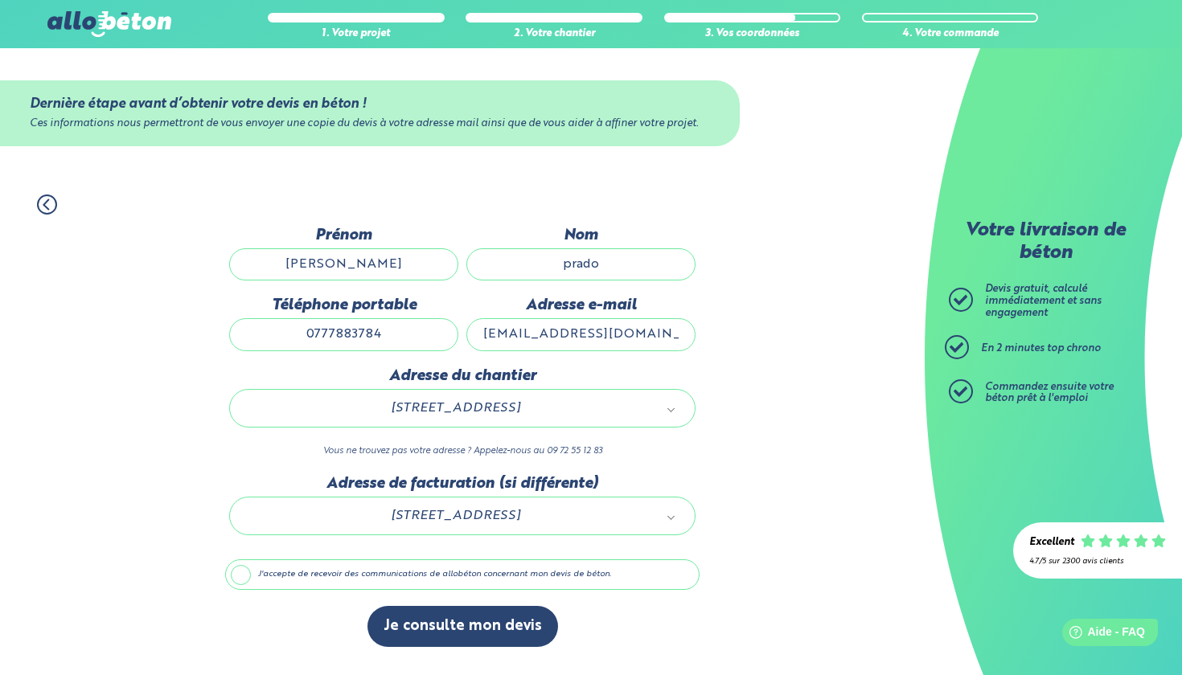
click at [256, 578] on label "J'accepte de recevoir des communications de allobéton concernant mon devis de b…" at bounding box center [462, 574] width 474 height 31
click at [0, 0] on input "J'accepte de recevoir des communications de allobéton concernant mon devis de b…" at bounding box center [0, 0] width 0 height 0
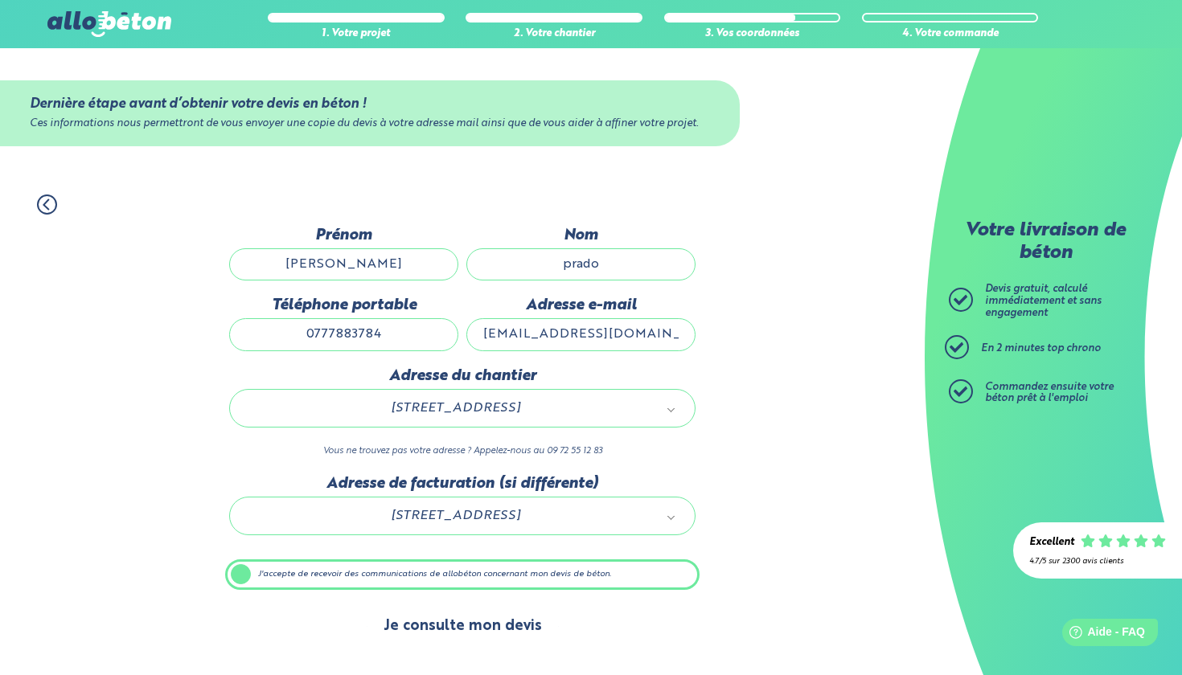
click at [475, 629] on button "Je consulte mon devis" at bounding box center [462, 626] width 190 height 41
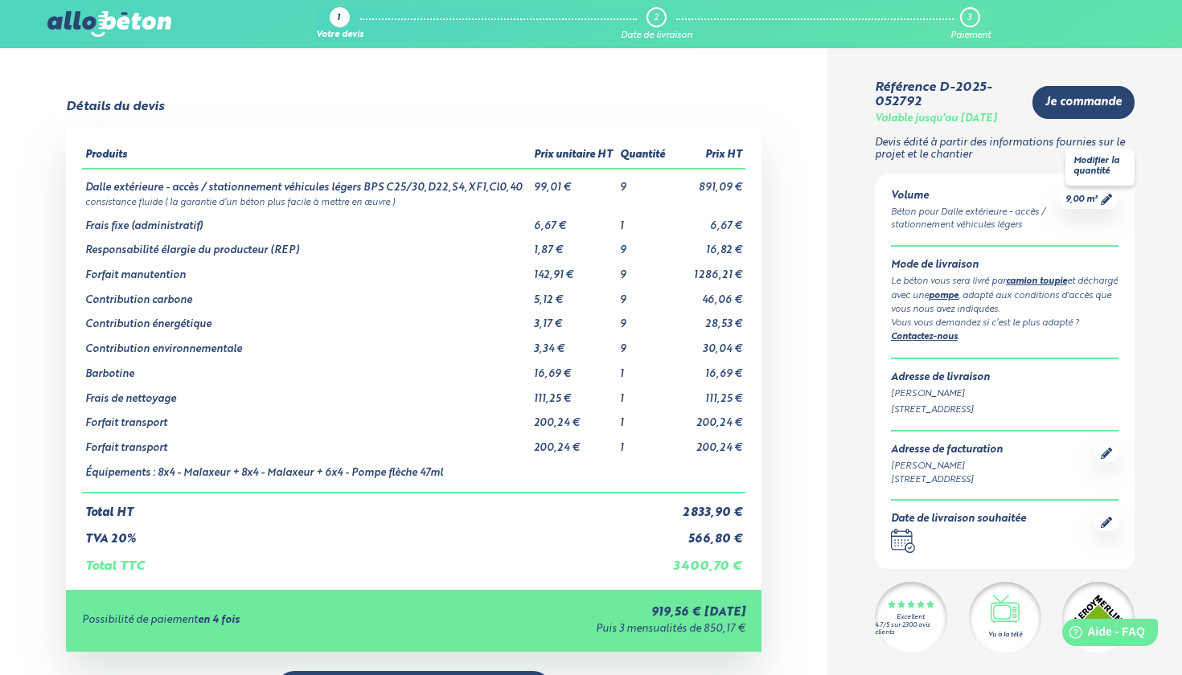
click at [1090, 201] on span "9,00 m³" at bounding box center [1081, 200] width 32 height 12
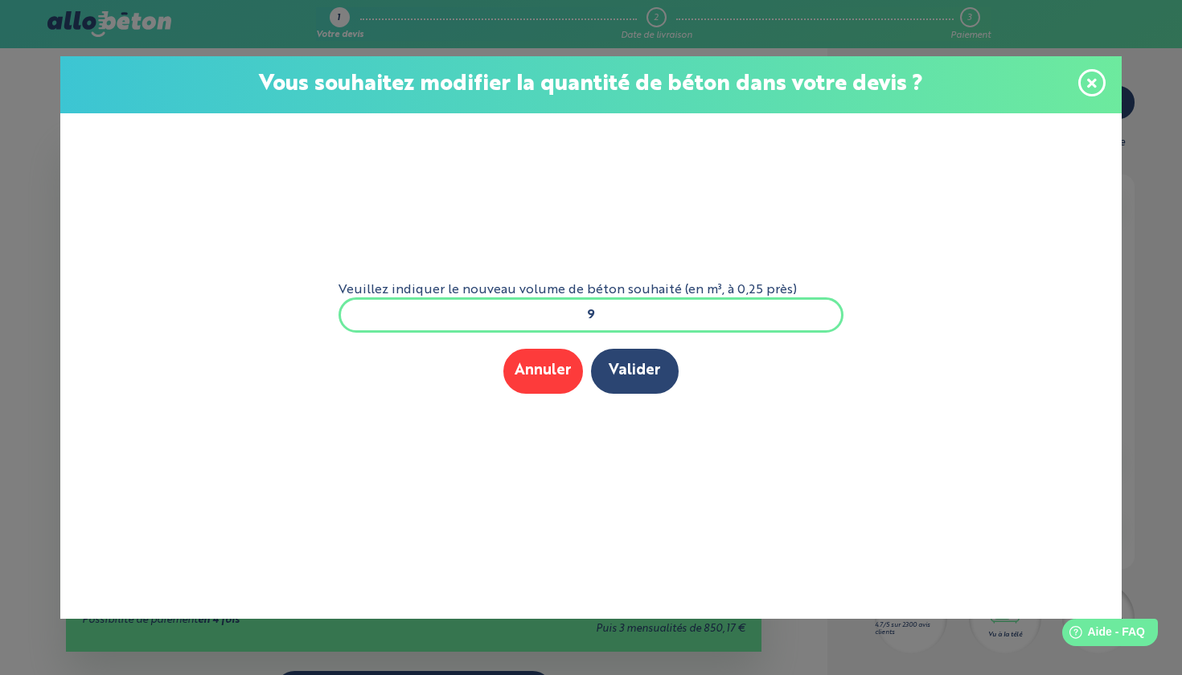
click at [625, 325] on input "9" at bounding box center [590, 314] width 505 height 35
type input "9"
click at [633, 317] on input "Veuillez indiquer le nouveau volume de béton souhaité (en m³, à 0,25 près)" at bounding box center [590, 314] width 505 height 35
type input "19,5"
click at [646, 375] on button "Valider" at bounding box center [635, 371] width 88 height 44
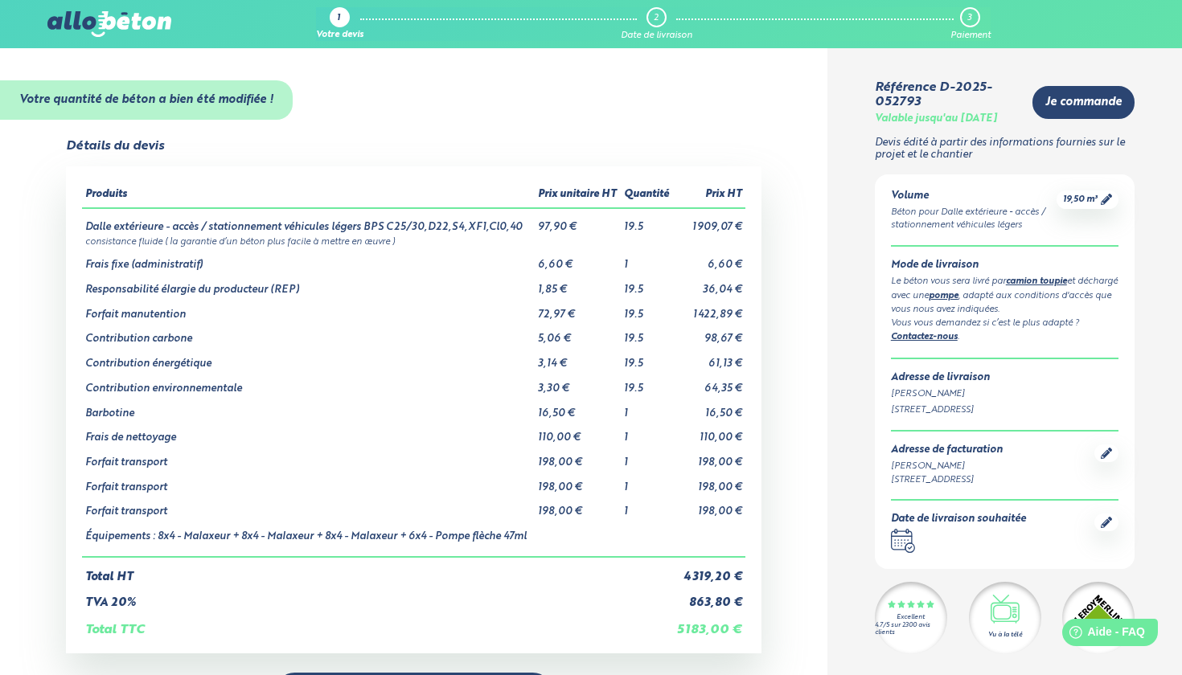
click at [945, 275] on div "Le béton vous sera livré par camion toupie et déchargé avec une pompe , adapté …" at bounding box center [1004, 296] width 227 height 42
click at [1008, 215] on div "Béton pour Dalle extérieure - accès / stationnement véhicules légers" at bounding box center [974, 219] width 166 height 27
click at [903, 194] on div "Volume" at bounding box center [974, 196] width 166 height 12
click at [933, 213] on div "Béton pour Dalle extérieure - accès / stationnement véhicules légers" at bounding box center [974, 219] width 166 height 27
click at [1101, 194] on icon at bounding box center [1105, 199] width 11 height 11
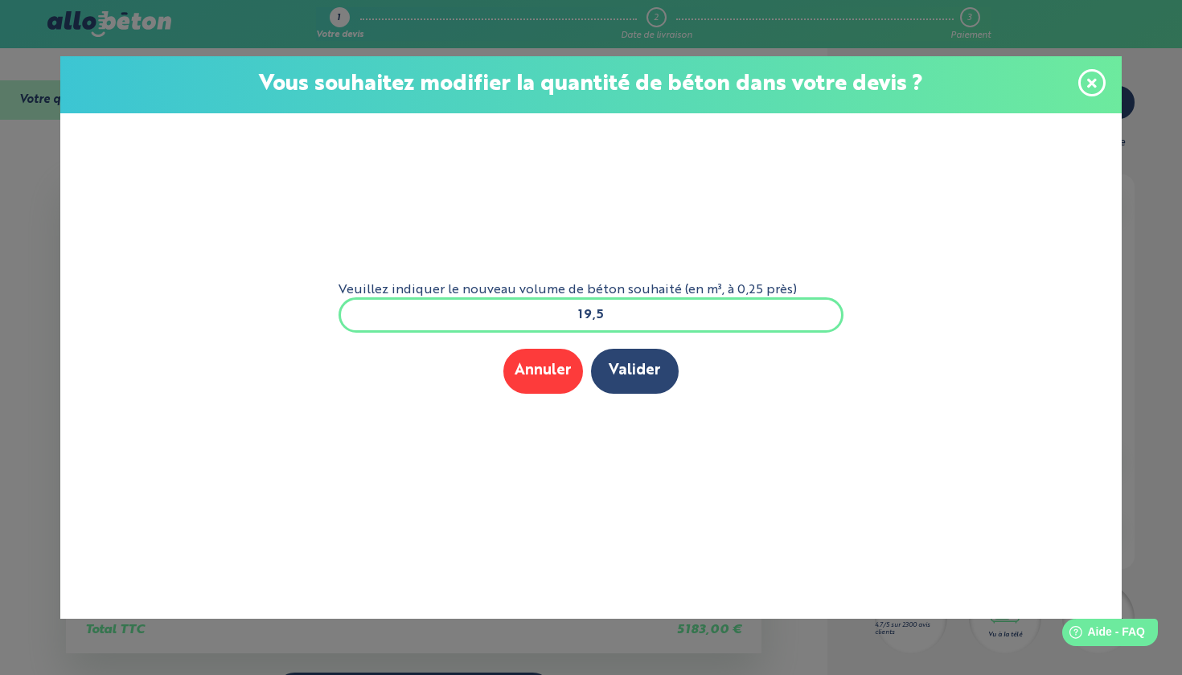
click at [1093, 82] on icon at bounding box center [1092, 83] width 10 height 10
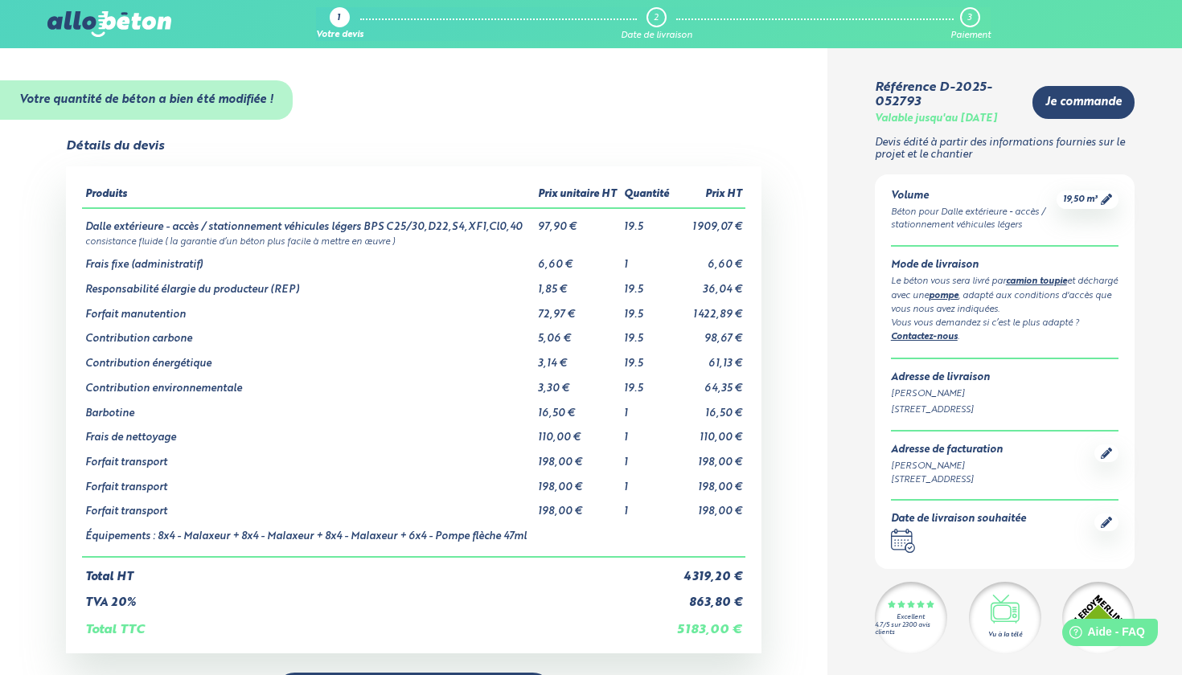
click at [964, 113] on div "Valable jusqu'au [DATE]" at bounding box center [935, 119] width 122 height 12
click at [592, 279] on td "1,85 €" at bounding box center [577, 284] width 86 height 25
click at [348, 253] on td "Frais fixe (administratif)" at bounding box center [308, 259] width 453 height 25
click at [362, 251] on td "Frais fixe (administratif)" at bounding box center [308, 259] width 453 height 25
click at [1097, 200] on span "19,50 m³" at bounding box center [1080, 200] width 35 height 12
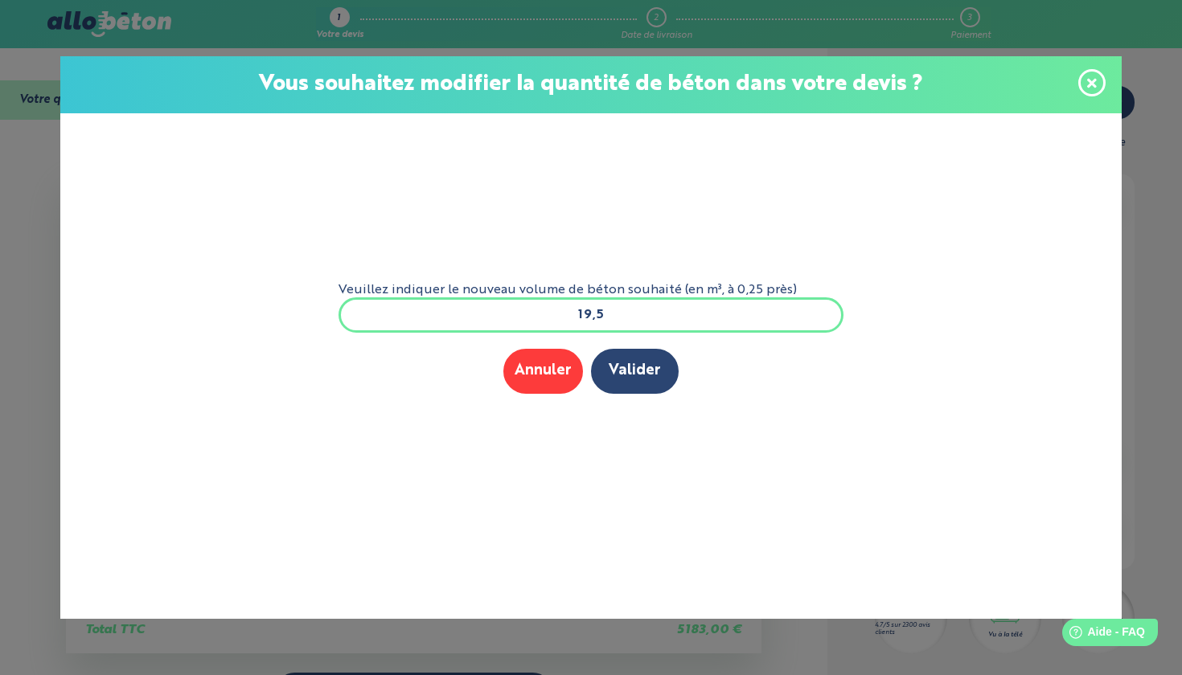
click at [1091, 82] on icon at bounding box center [1092, 83] width 10 height 10
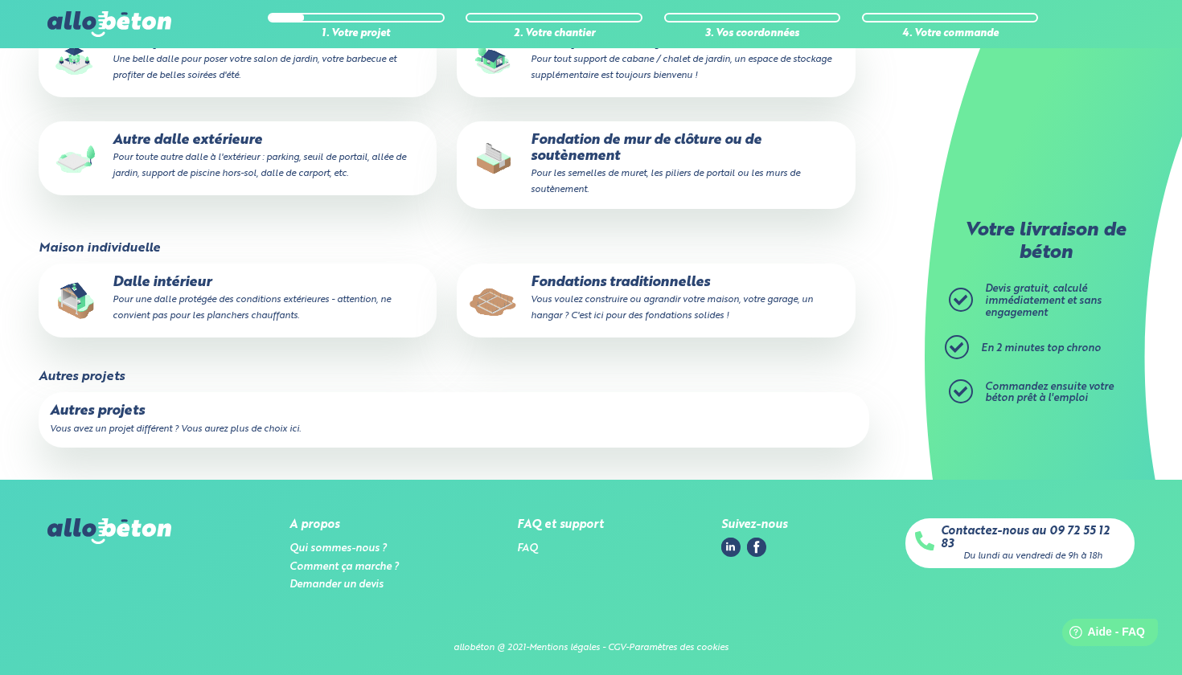
scroll to position [291, 0]
click at [192, 427] on small "Vous avez un projet différent ? Vous aurez plus de choix ici." at bounding box center [175, 430] width 251 height 10
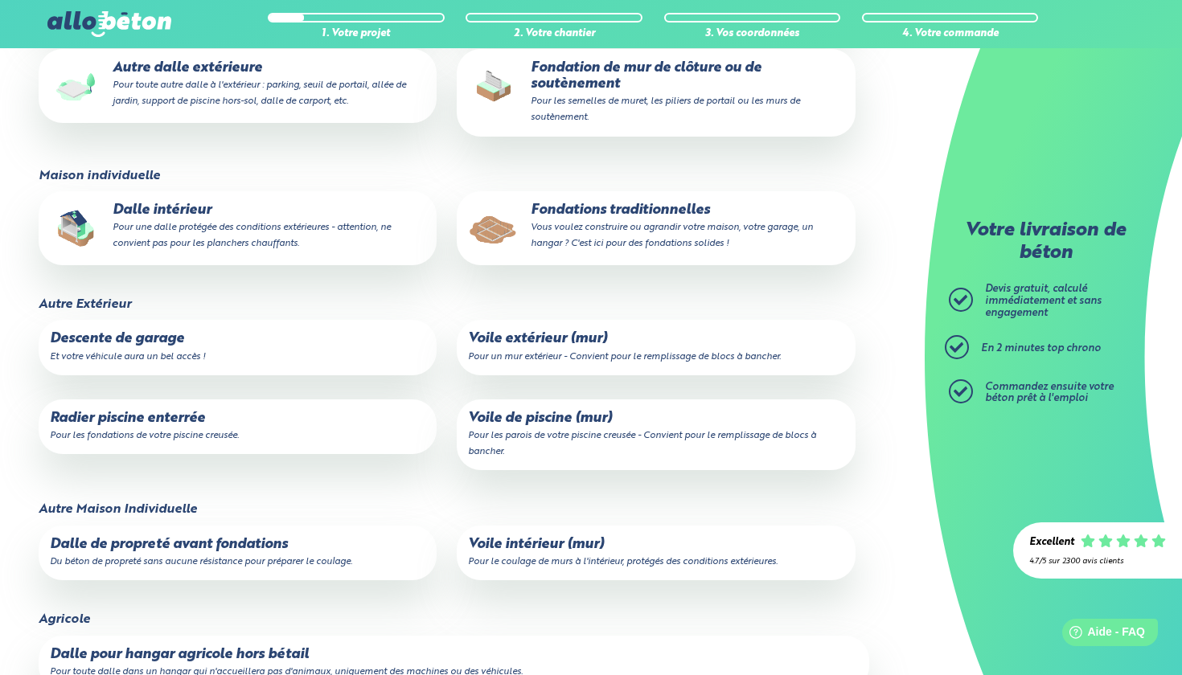
scroll to position [363, 0]
click at [176, 424] on p "Radier piscine enterrée Pour les fondations de votre piscine creusée." at bounding box center [237, 428] width 375 height 32
click at [0, 0] on input "Radier piscine enterrée Pour les fondations de votre piscine creusée." at bounding box center [0, 0] width 0 height 0
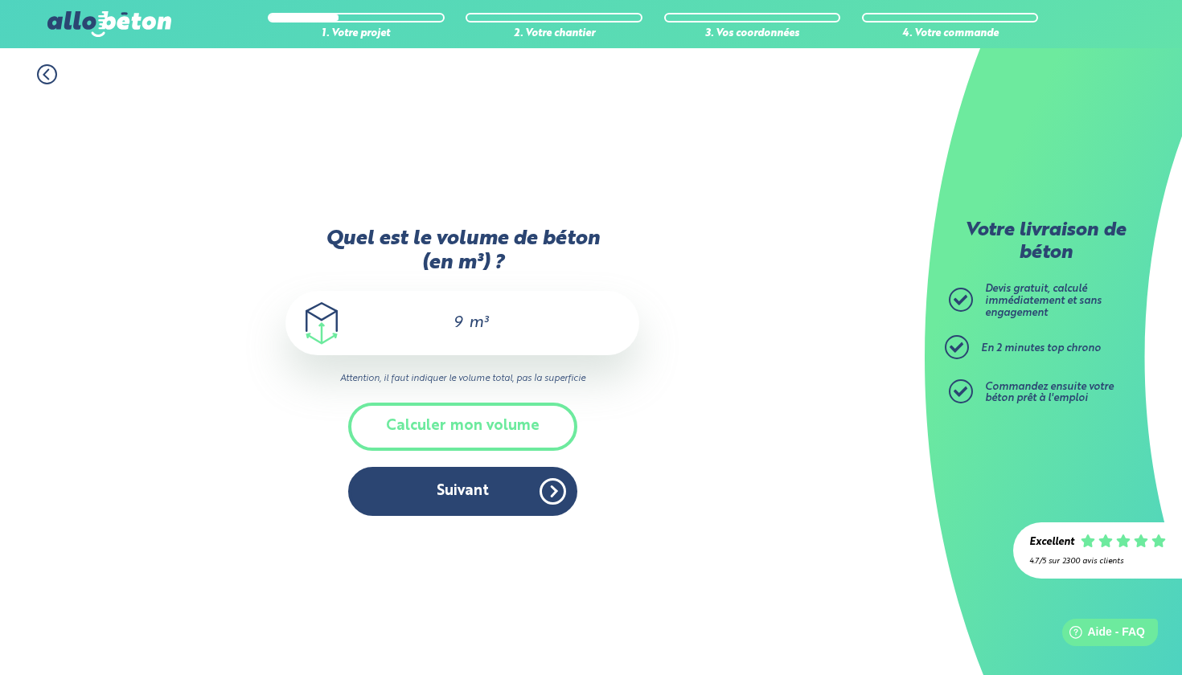
click at [466, 321] on div "9 m³" at bounding box center [462, 323] width 354 height 64
click at [454, 321] on input "9" at bounding box center [450, 322] width 27 height 19
click at [466, 321] on input "19" at bounding box center [450, 322] width 36 height 19
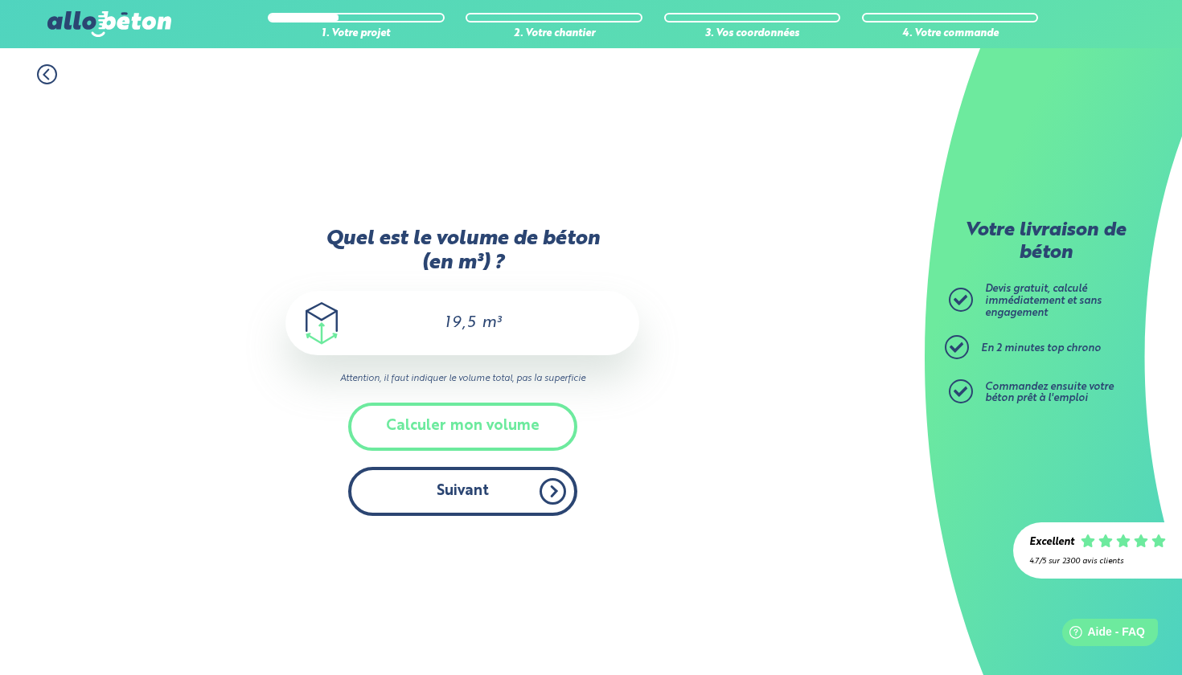
type input "19,5"
click at [505, 481] on button "Suivant" at bounding box center [462, 491] width 229 height 49
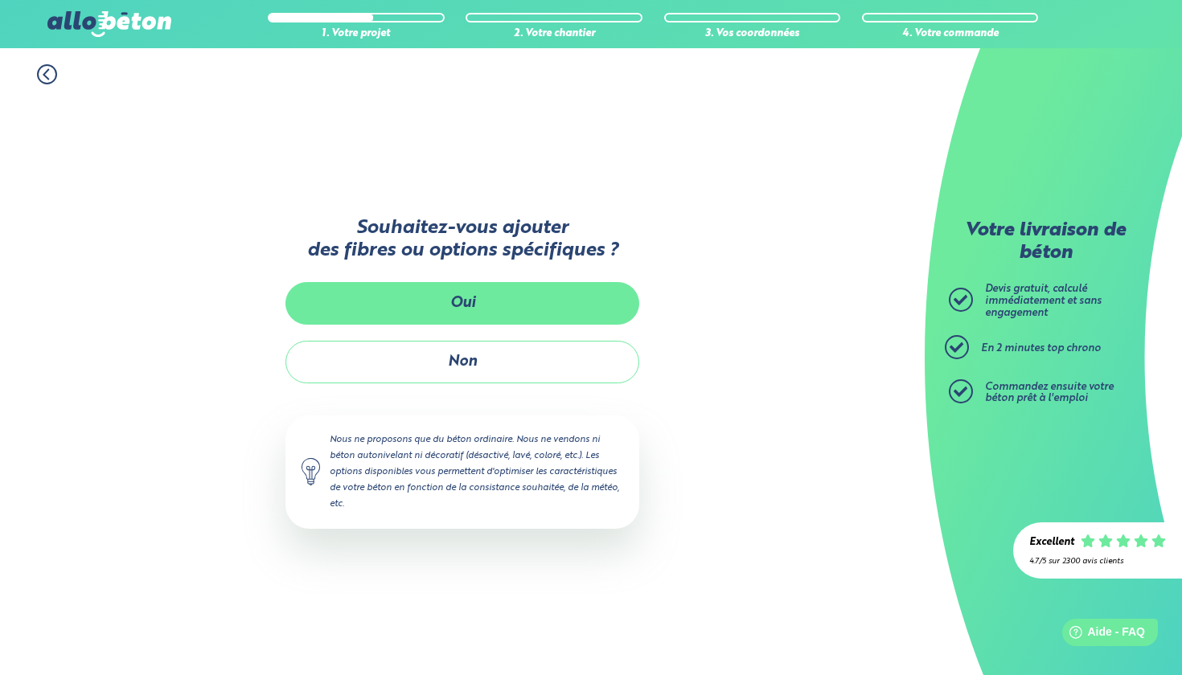
click at [537, 296] on button "Oui" at bounding box center [462, 303] width 354 height 43
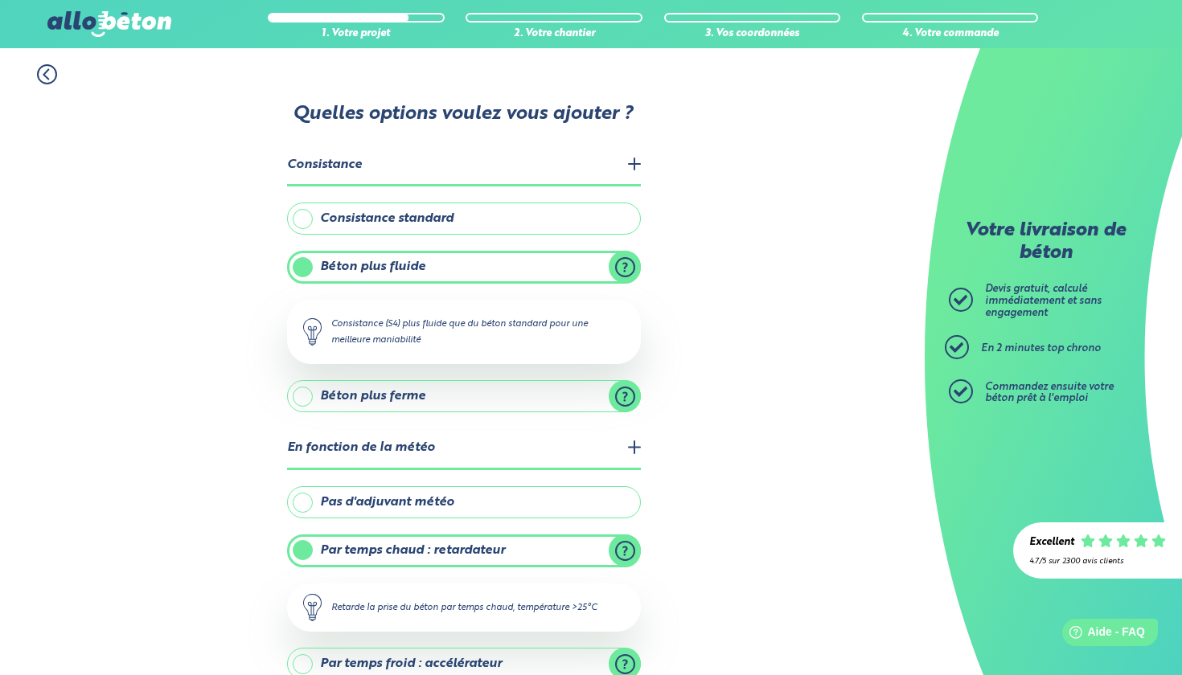
click at [306, 265] on label "Béton plus fluide" at bounding box center [464, 267] width 354 height 32
click at [0, 0] on input "Béton plus fluide" at bounding box center [0, 0] width 0 height 0
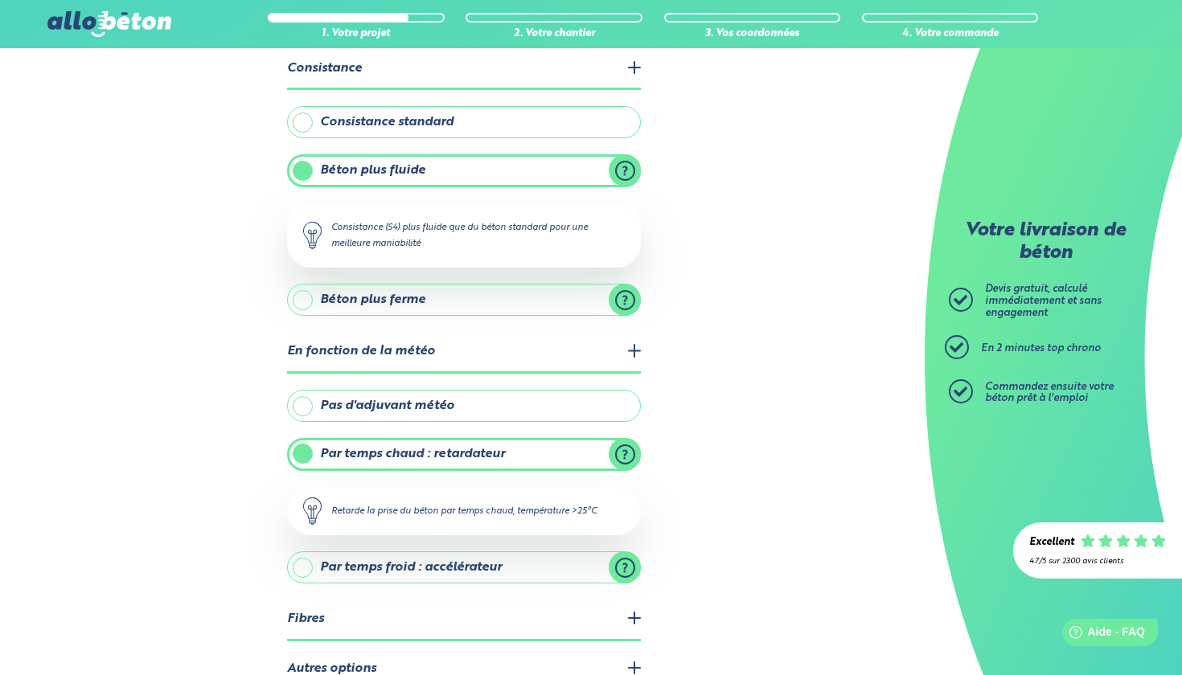
scroll to position [97, 0]
click at [800, 319] on div "1. Votre projet 2. Votre chantier 3. Vos coordonnées 4. Votre commande Quelles …" at bounding box center [462, 357] width 924 height 812
click at [693, 212] on div "1. Votre projet 2. Votre chantier 3. Vos coordonnées 4. Votre commande Quelles …" at bounding box center [462, 357] width 924 height 812
click at [552, 223] on div "Consistance (S4) plus fluide que du béton standard pour une meilleure maniabili…" at bounding box center [464, 235] width 354 height 64
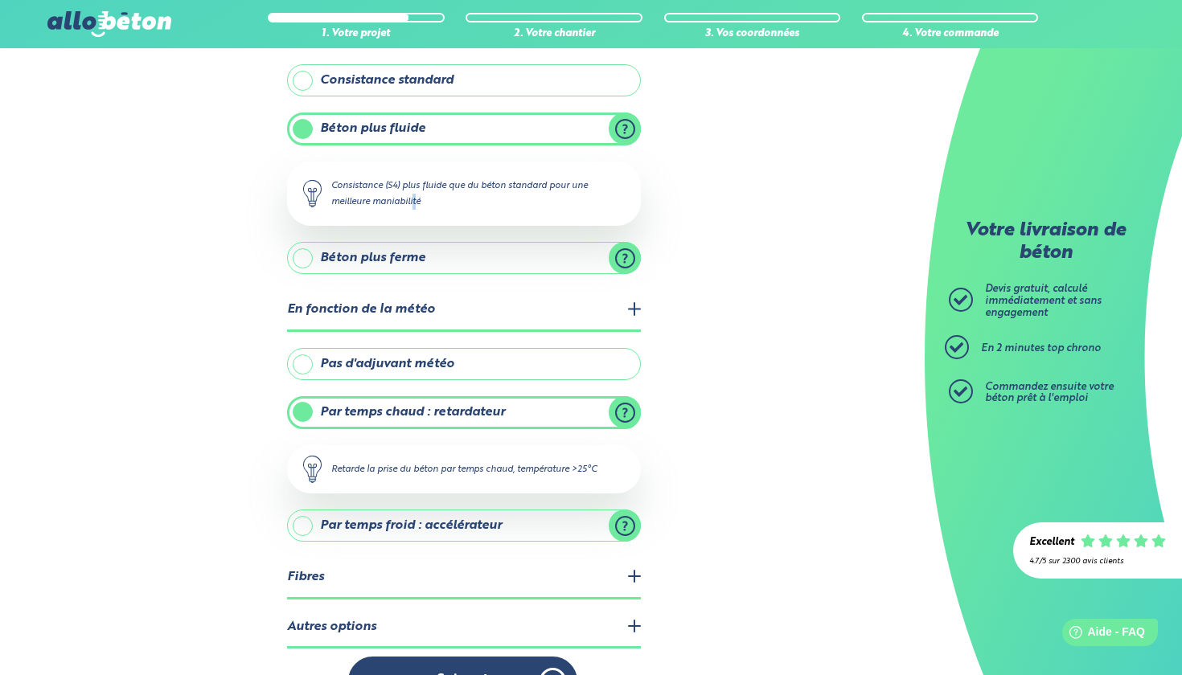
scroll to position [149, 0]
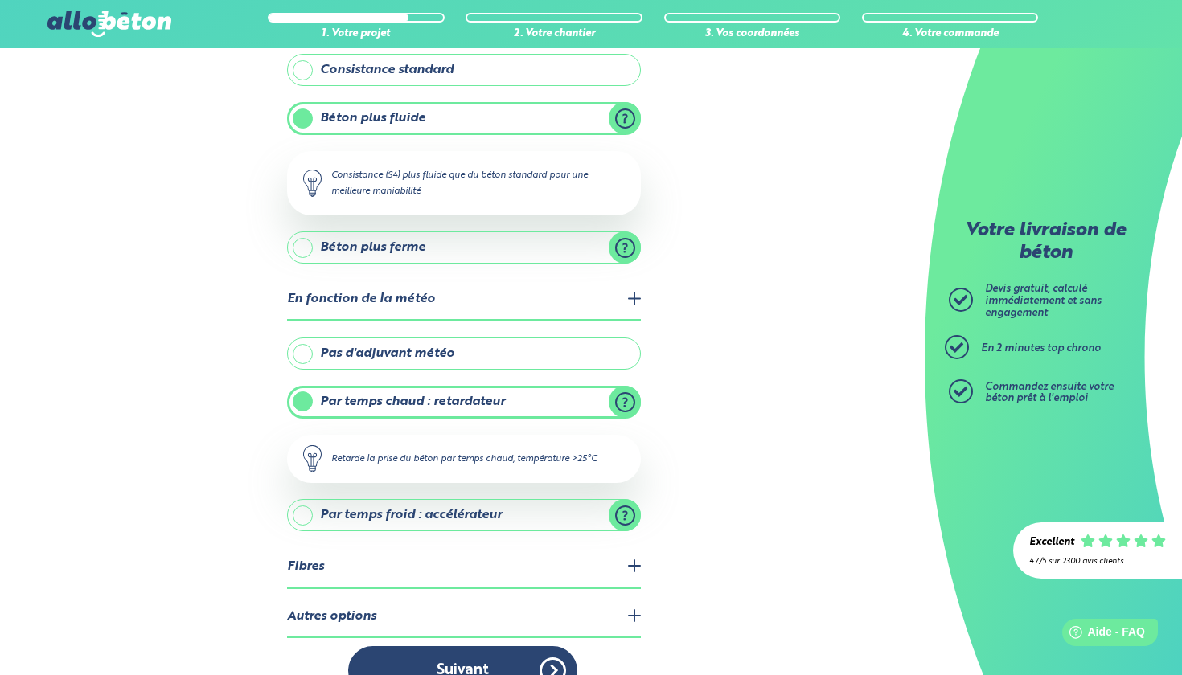
click at [300, 355] on label "Pas d'adjuvant météo" at bounding box center [464, 354] width 354 height 32
click at [0, 0] on input "Pas d'adjuvant météo" at bounding box center [0, 0] width 0 height 0
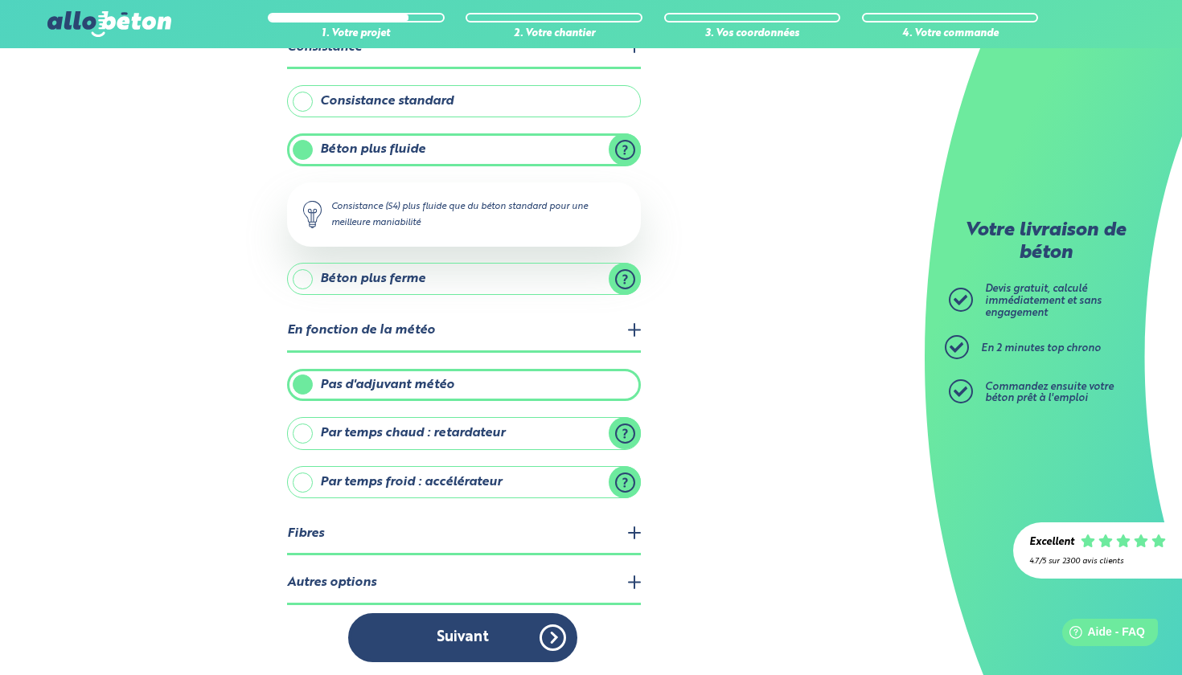
scroll to position [117, 0]
click at [350, 582] on legend "Autres options" at bounding box center [464, 584] width 354 height 41
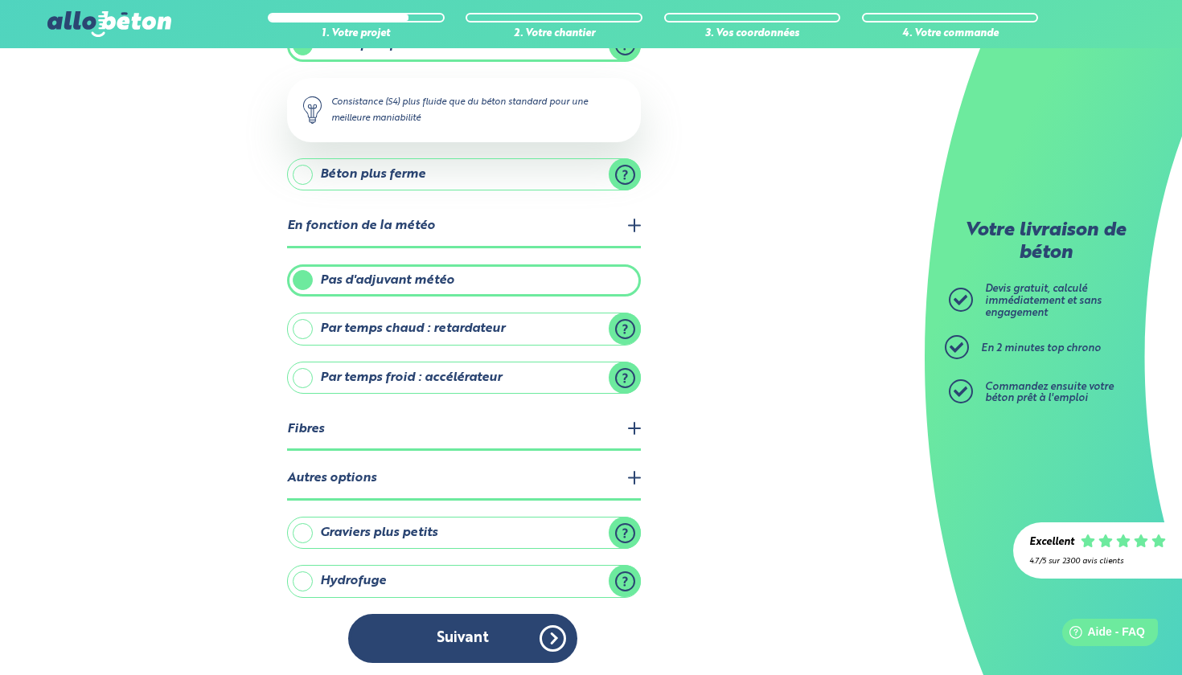
scroll to position [221, 0]
click at [302, 579] on label "Hydrofuge" at bounding box center [464, 582] width 354 height 32
click at [0, 0] on input "Hydrofuge" at bounding box center [0, 0] width 0 height 0
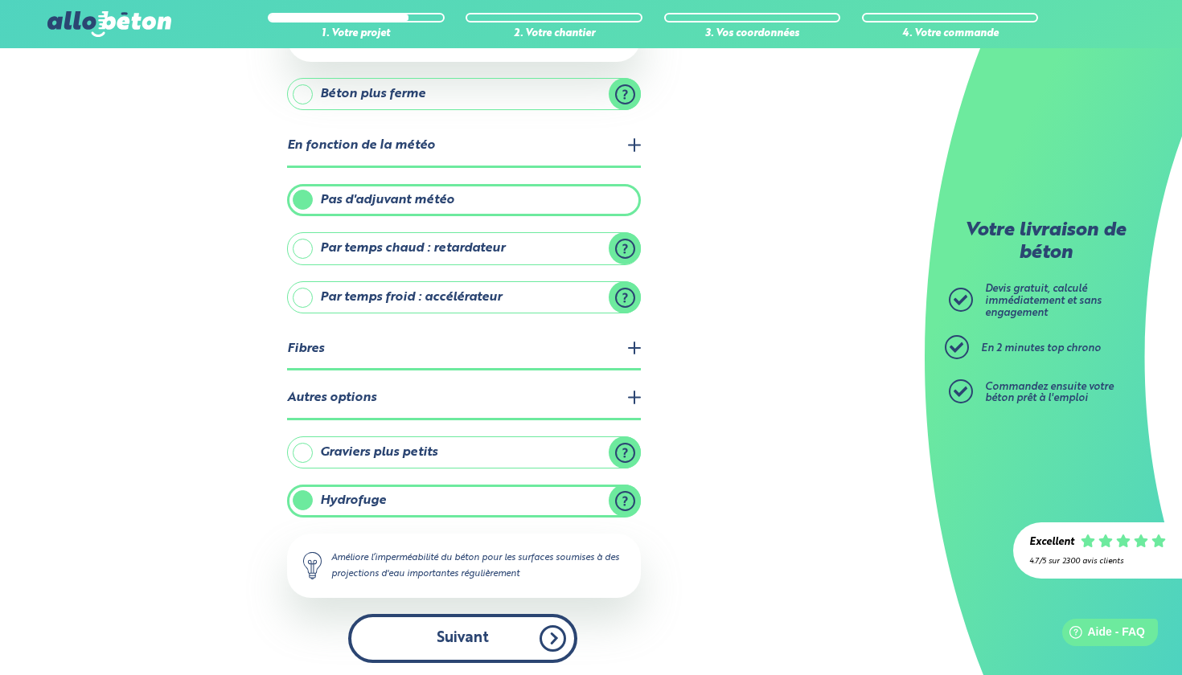
scroll to position [301, 0]
click at [513, 636] on button "Suivant" at bounding box center [462, 639] width 229 height 49
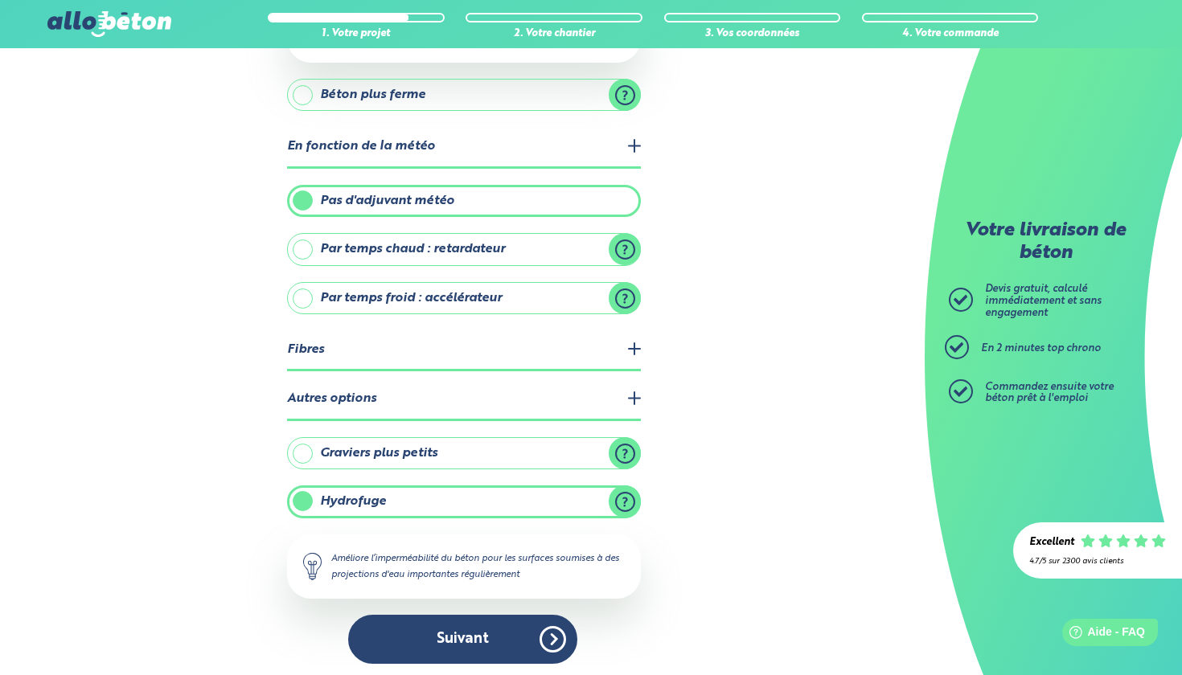
scroll to position [174, 0]
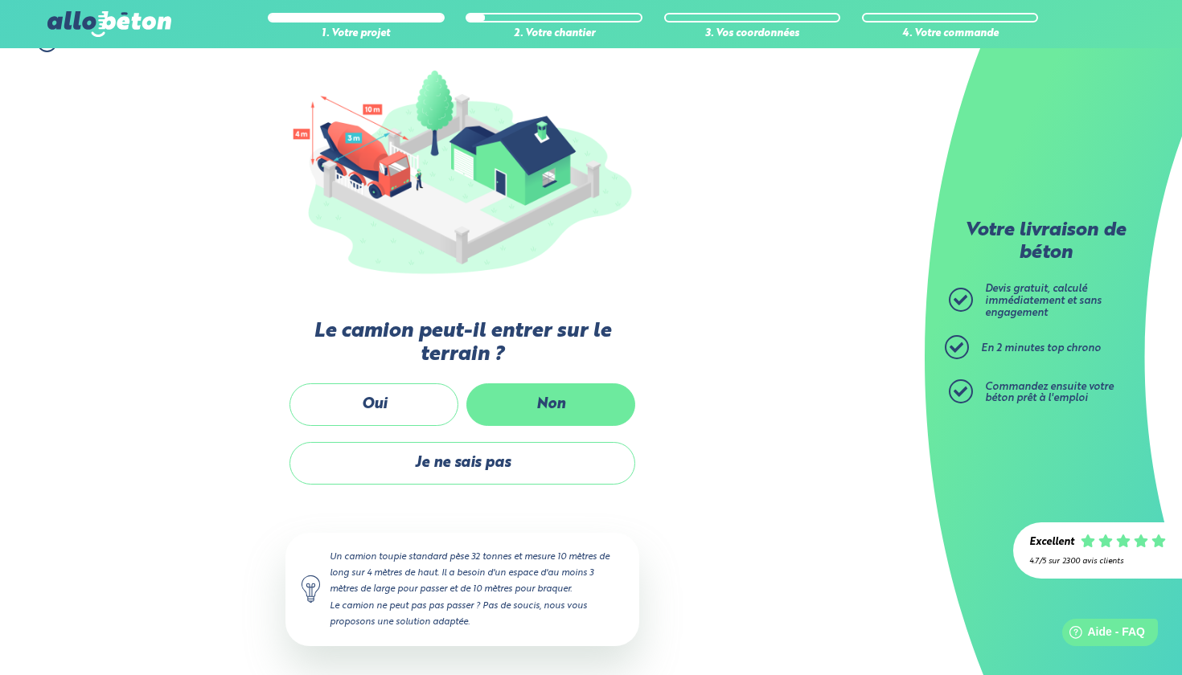
click at [524, 399] on label "Non" at bounding box center [550, 404] width 169 height 43
click at [0, 0] on input "Non" at bounding box center [0, 0] width 0 height 0
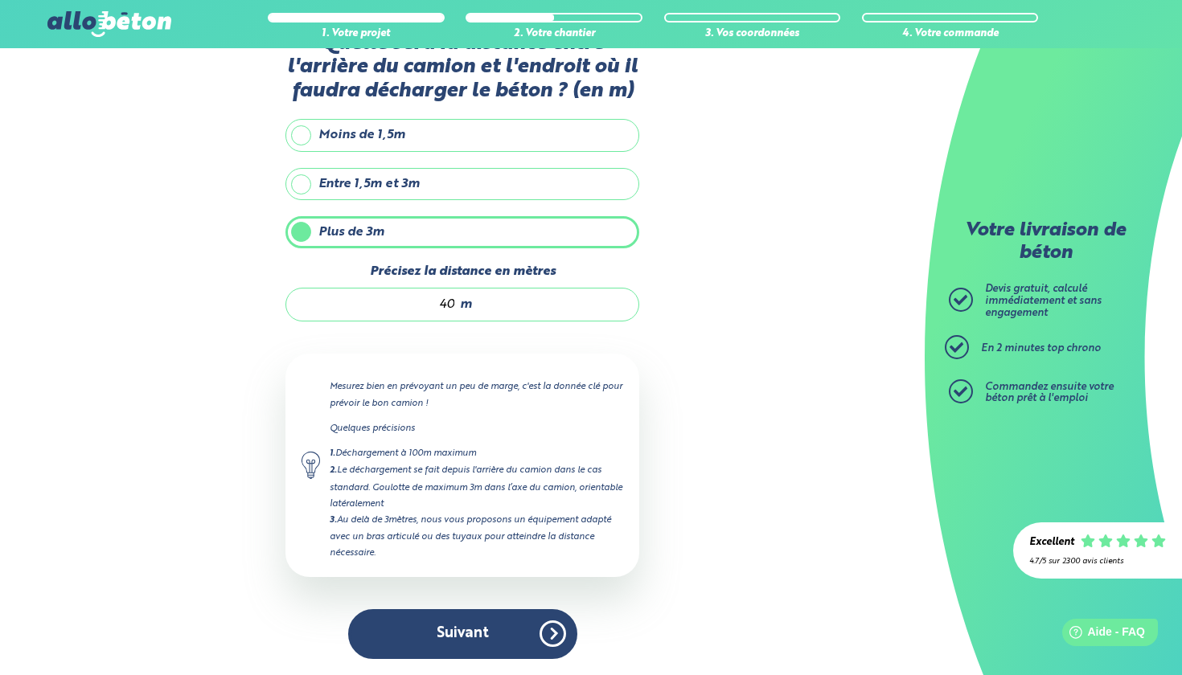
scroll to position [52, 0]
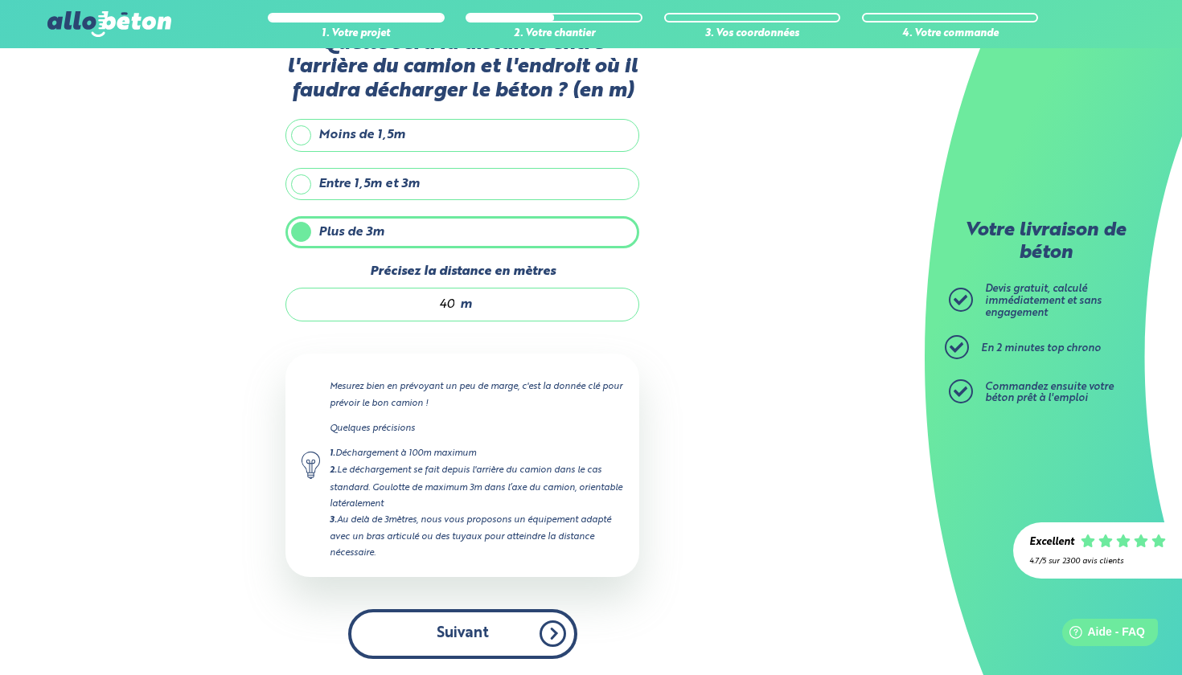
click at [490, 633] on button "Suivant" at bounding box center [462, 633] width 229 height 49
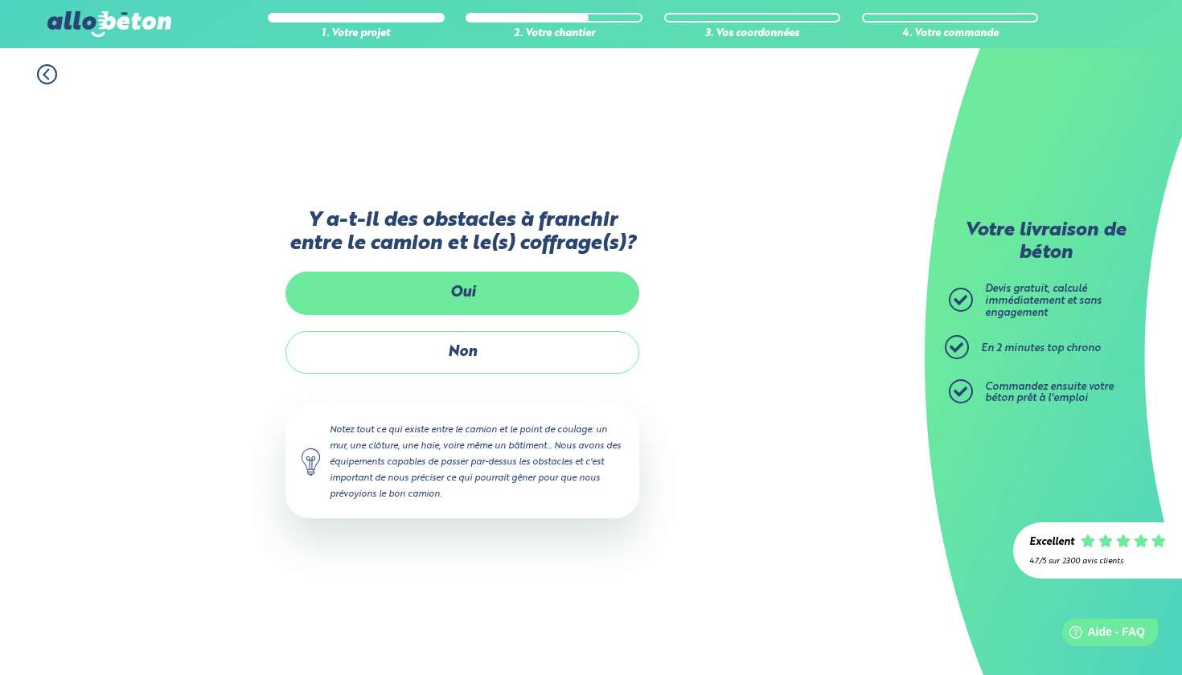
click at [480, 292] on label "Oui" at bounding box center [462, 293] width 354 height 43
click at [0, 0] on input "Oui" at bounding box center [0, 0] width 0 height 0
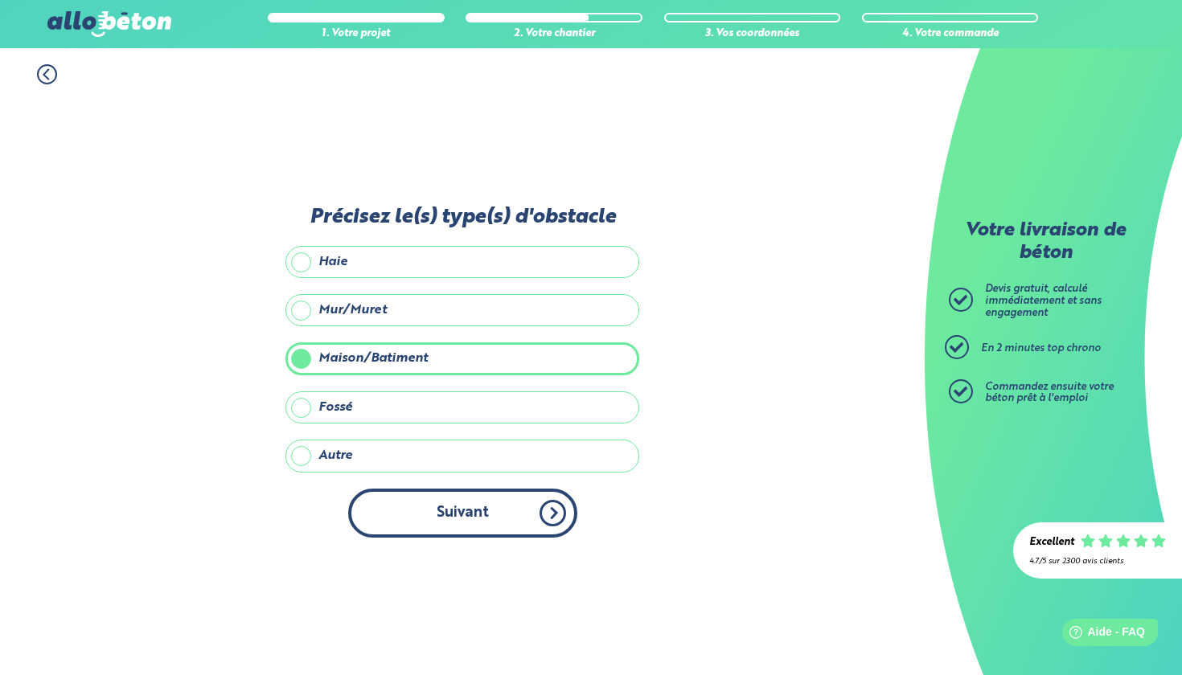
click at [434, 509] on button "Suivant" at bounding box center [462, 513] width 229 height 49
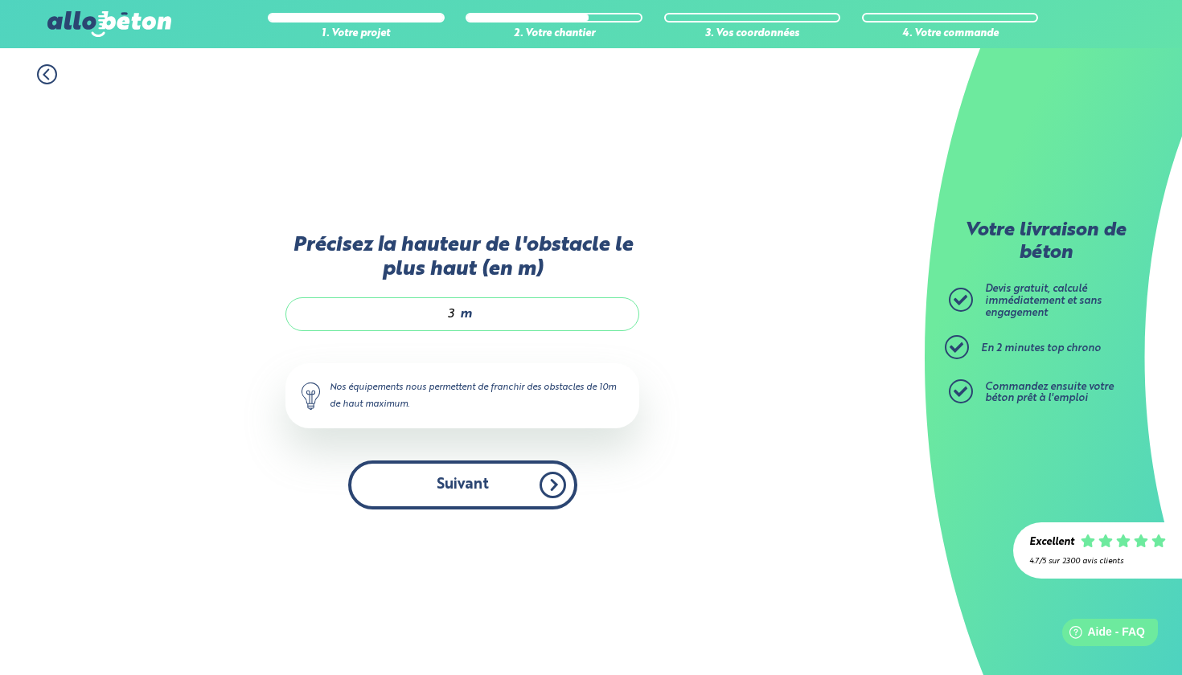
click at [440, 495] on button "Suivant" at bounding box center [462, 485] width 229 height 49
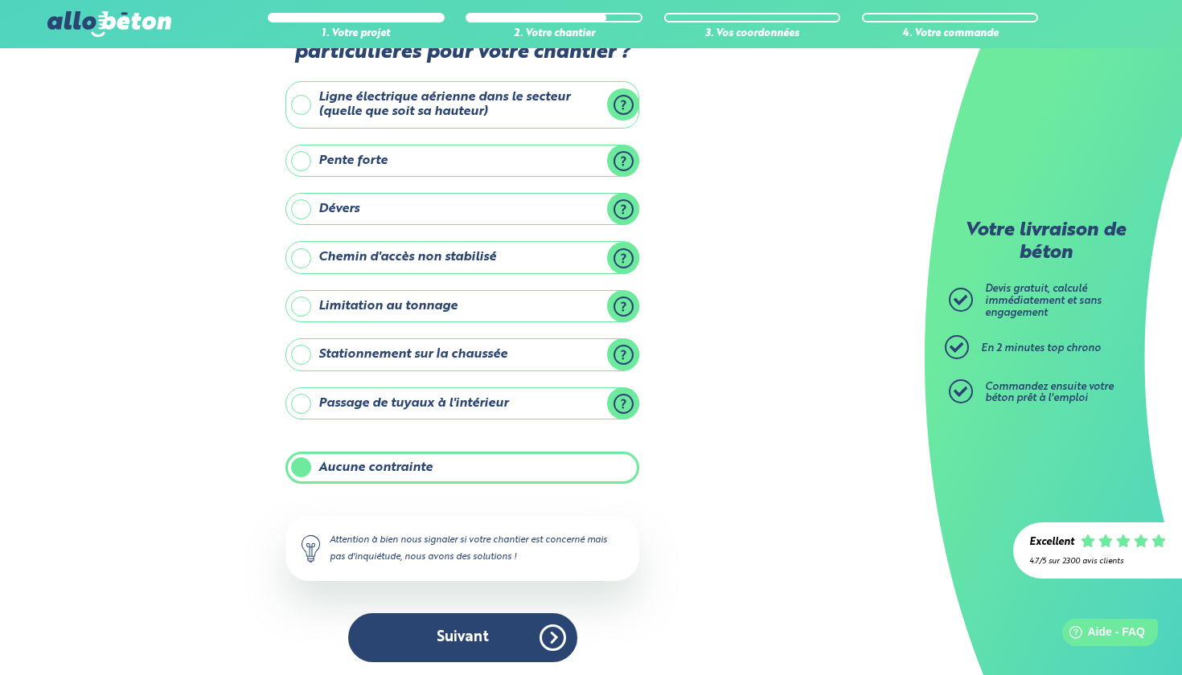
scroll to position [66, 0]
click at [301, 349] on label "Stationnement sur la chaussée" at bounding box center [462, 355] width 354 height 32
click at [0, 0] on input "Stationnement sur la chaussée" at bounding box center [0, 0] width 0 height 0
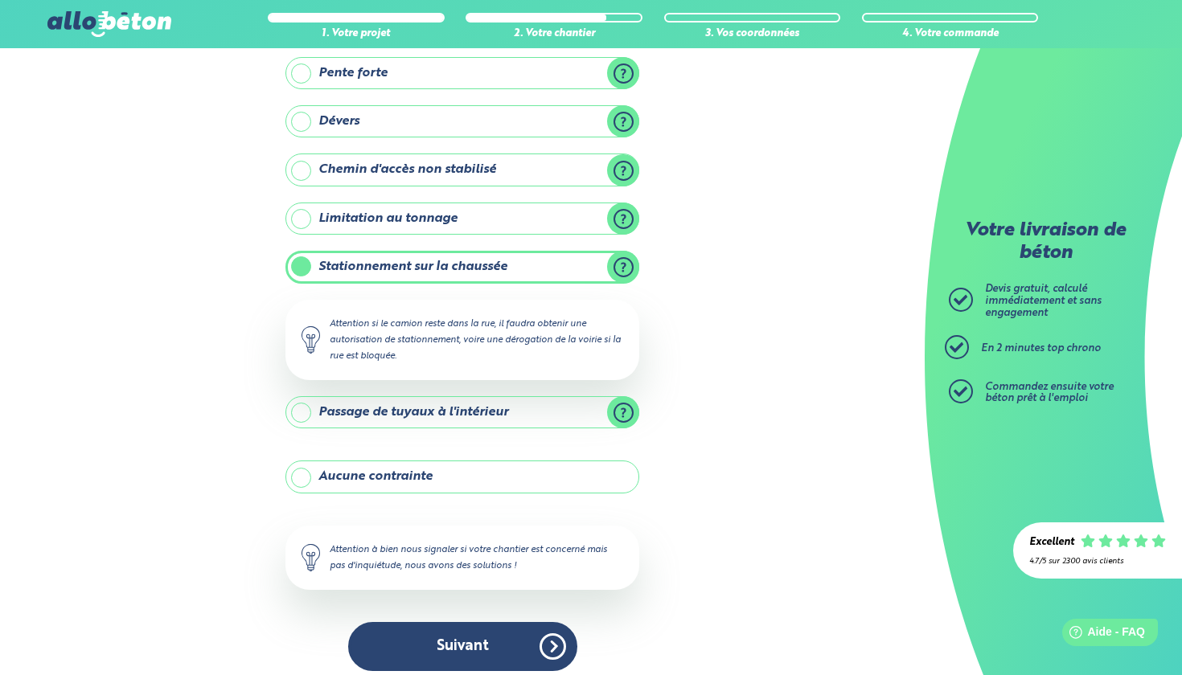
scroll to position [157, 0]
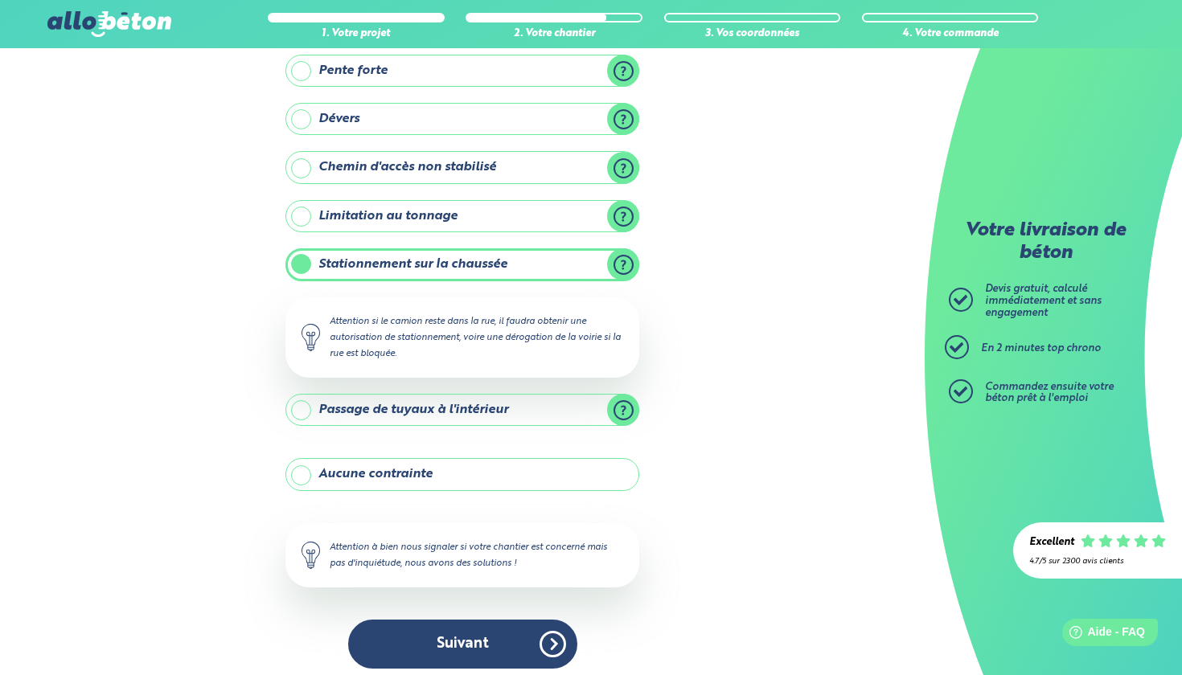
click at [305, 264] on label "Stationnement sur la chaussée" at bounding box center [462, 264] width 354 height 32
click at [0, 0] on input "Stationnement sur la chaussée" at bounding box center [0, 0] width 0 height 0
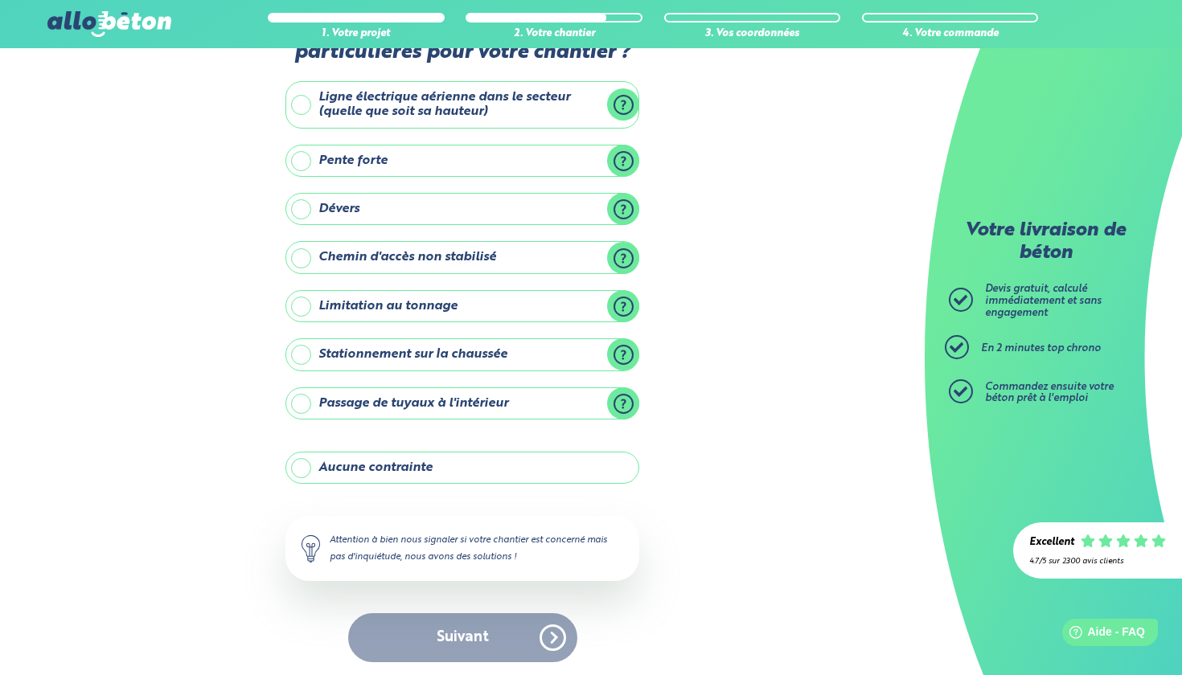
scroll to position [66, 0]
click at [298, 467] on label "Aucune contrainte" at bounding box center [462, 469] width 354 height 32
click at [0, 0] on input "Aucune contrainte" at bounding box center [0, 0] width 0 height 0
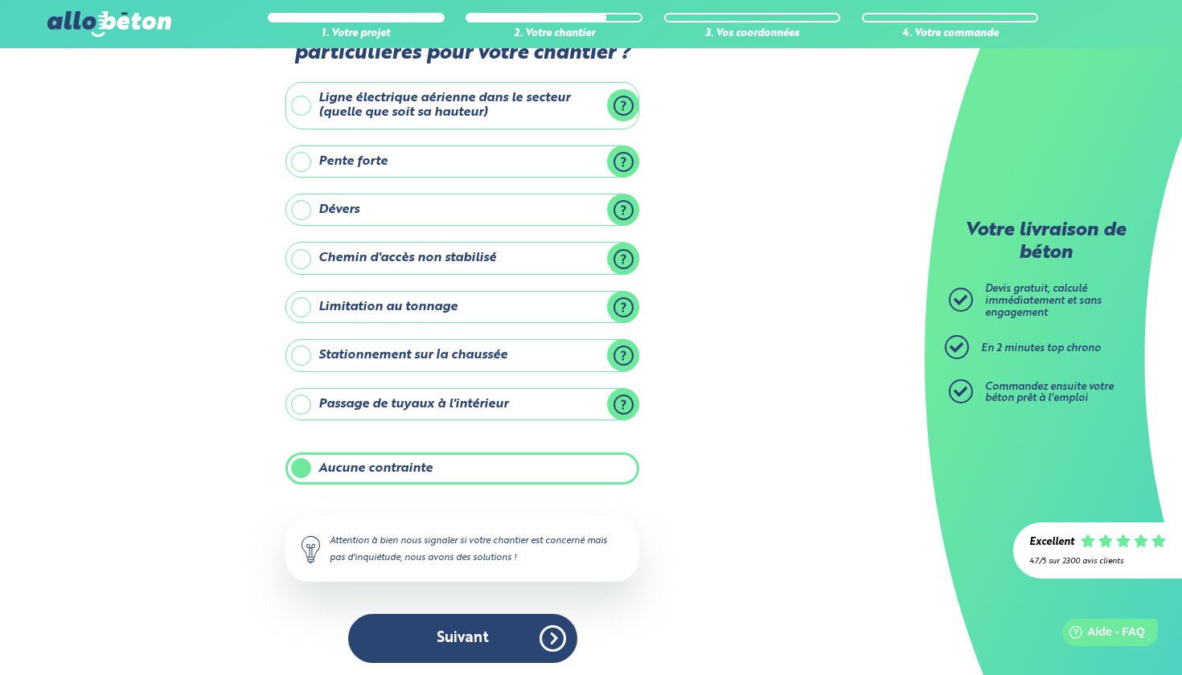
click at [302, 350] on label "Stationnement sur la chaussée" at bounding box center [462, 355] width 354 height 32
click at [0, 0] on input "Stationnement sur la chaussée" at bounding box center [0, 0] width 0 height 0
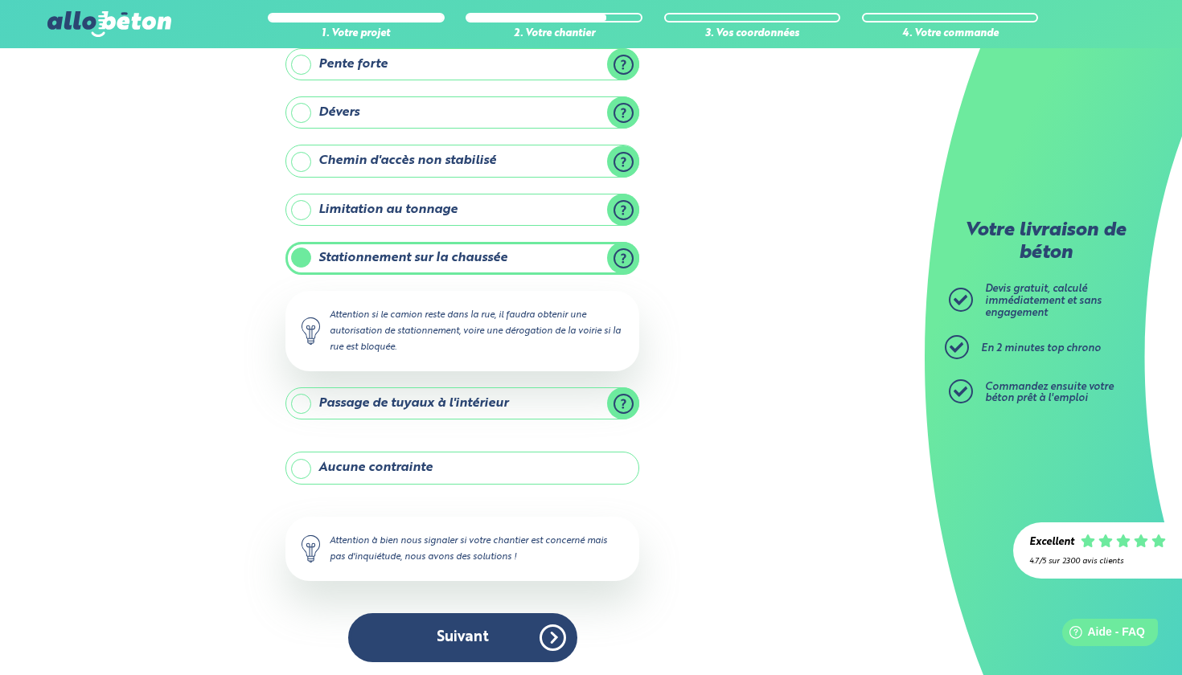
scroll to position [162, 0]
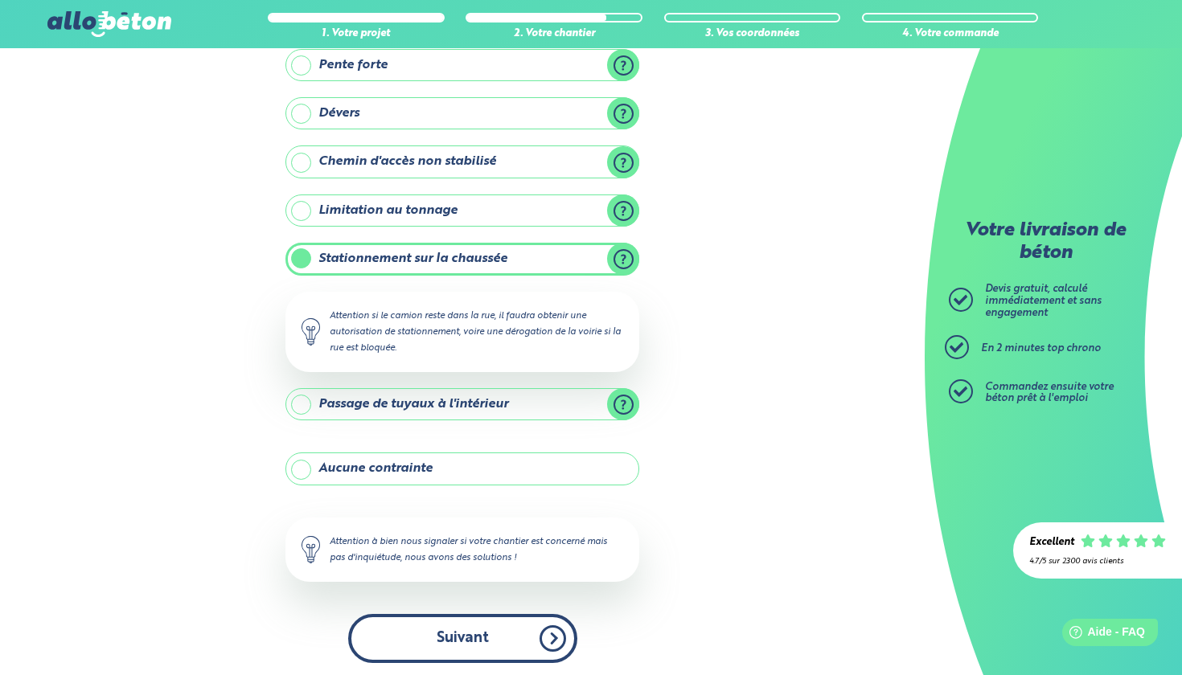
click at [514, 631] on button "Suivant" at bounding box center [462, 638] width 229 height 49
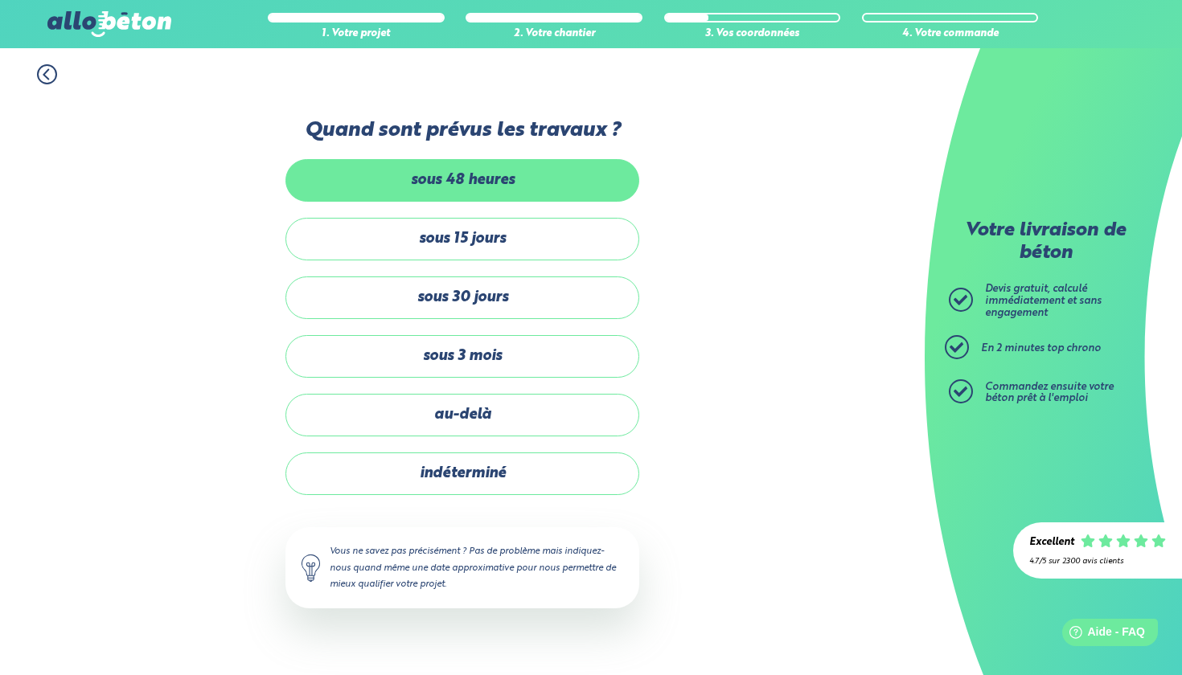
click at [535, 181] on label "sous 48 heures" at bounding box center [462, 180] width 354 height 43
click at [0, 0] on input "sous 48 heures" at bounding box center [0, 0] width 0 height 0
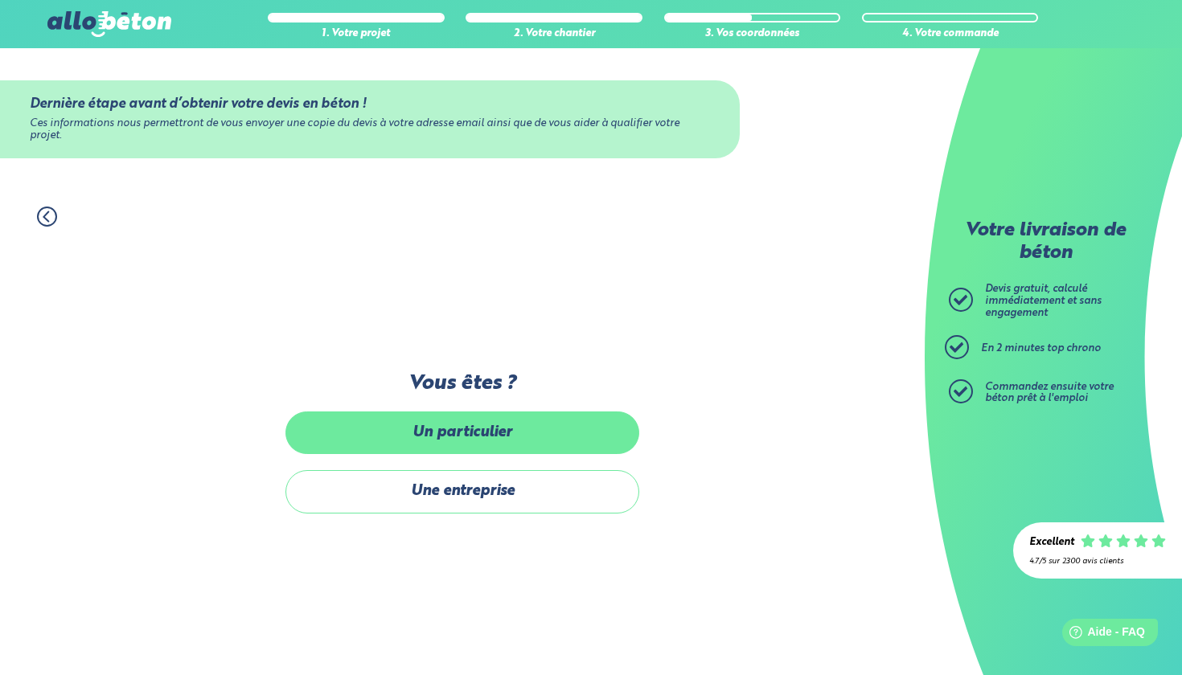
click at [534, 434] on label "Un particulier" at bounding box center [462, 433] width 354 height 43
click at [0, 0] on input "Un particulier" at bounding box center [0, 0] width 0 height 0
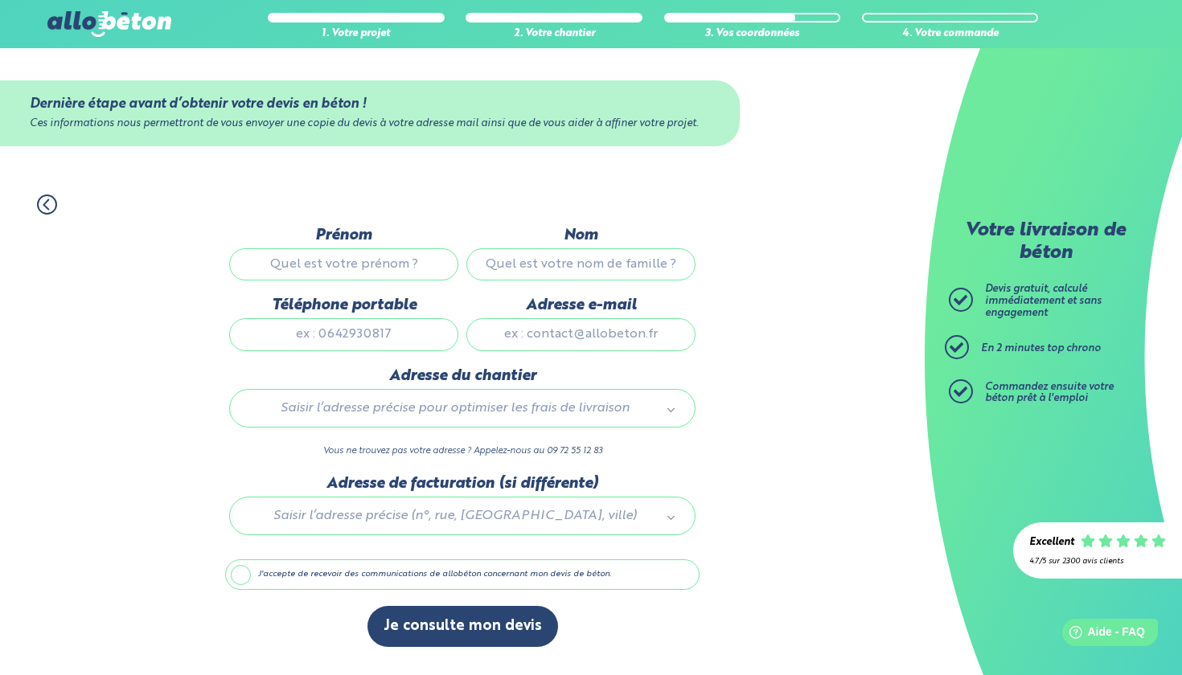
click at [310, 248] on input "Prénom" at bounding box center [343, 264] width 229 height 32
type input "samuel"
type input "prado"
type input "0777883784"
type input "p"
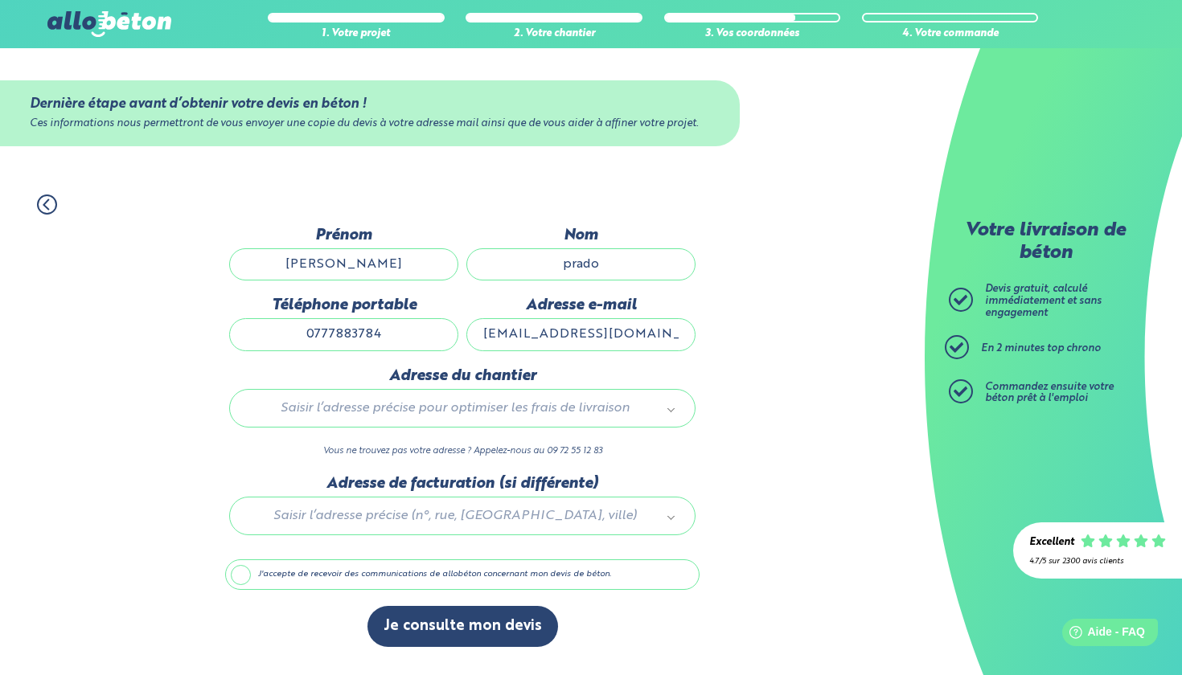
type input "spinstal.prado@gmail.com"
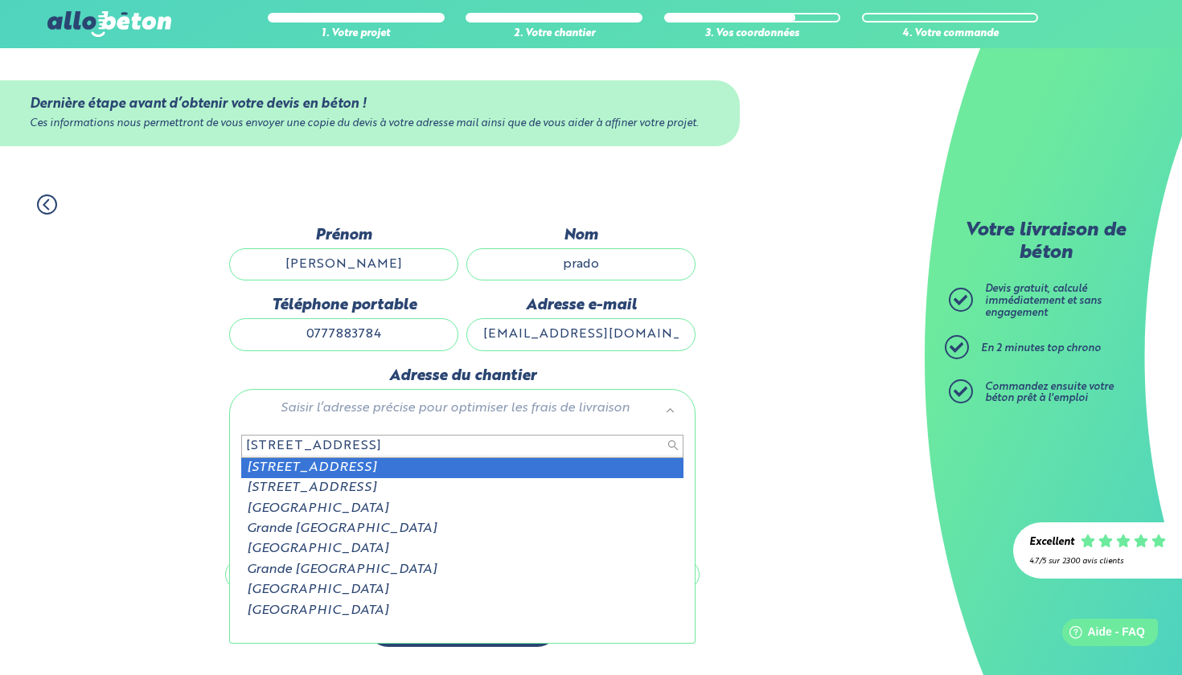
type input "125 grande rue pon"
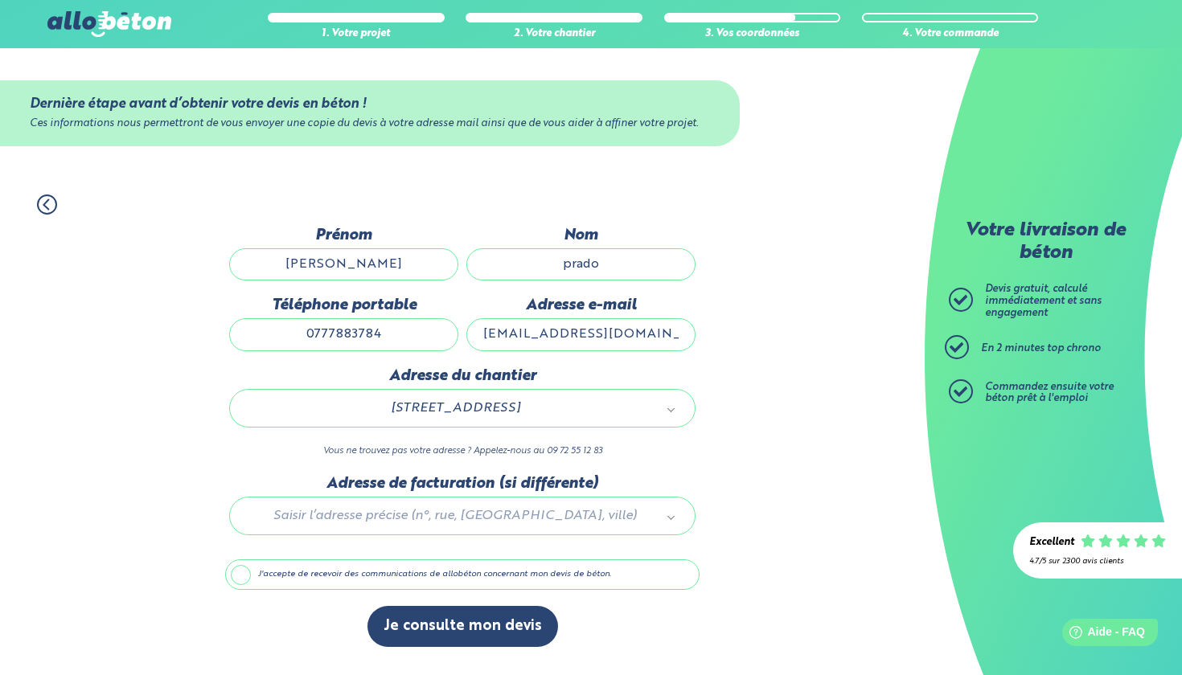
click at [428, 518] on div at bounding box center [462, 513] width 474 height 76
click at [237, 576] on label "J'accepte de recevoir des communications de allobéton concernant mon devis de b…" at bounding box center [462, 574] width 474 height 31
click at [0, 0] on input "J'accepte de recevoir des communications de allobéton concernant mon devis de b…" at bounding box center [0, 0] width 0 height 0
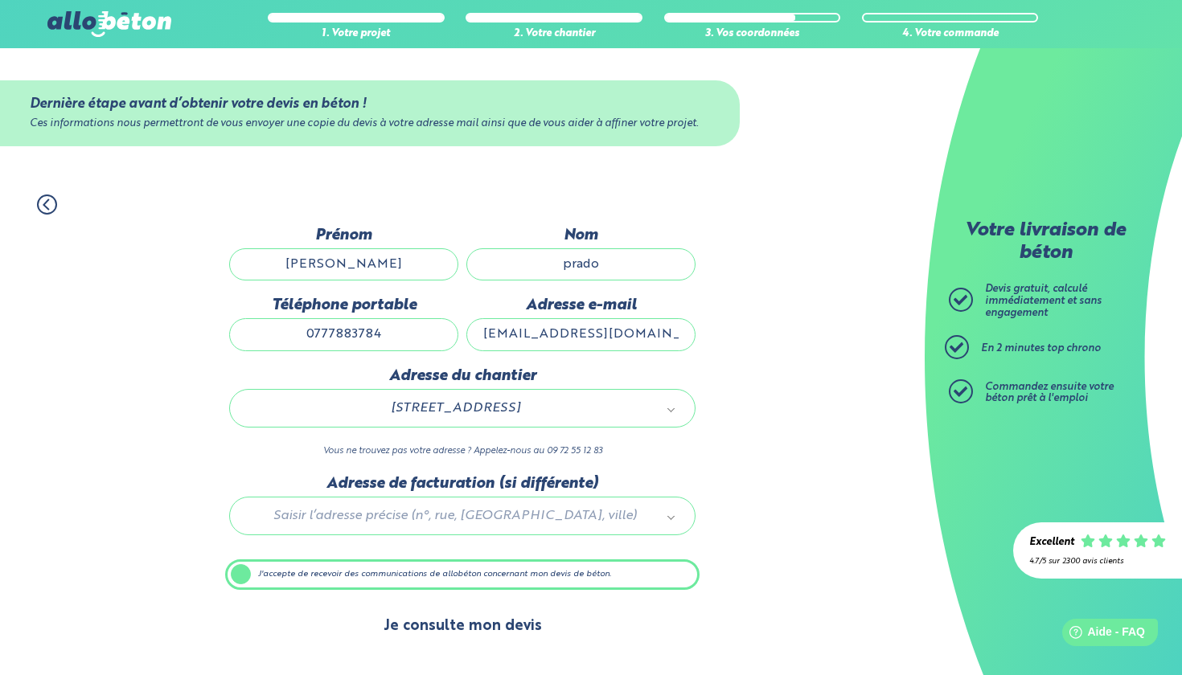
click at [479, 625] on button "Je consulte mon devis" at bounding box center [462, 626] width 190 height 41
